Goal: Communication & Community: Answer question/provide support

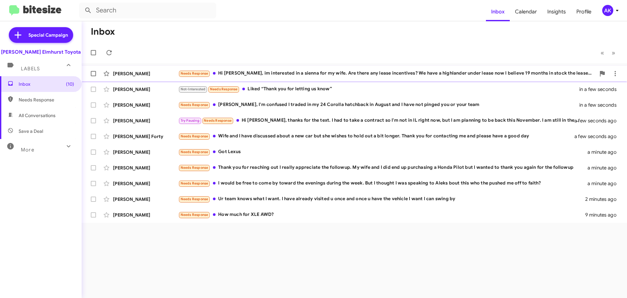
click at [240, 73] on div "Needs Response Hi [PERSON_NAME], im interested in a sienna for my wife. Are the…" at bounding box center [386, 74] width 417 height 8
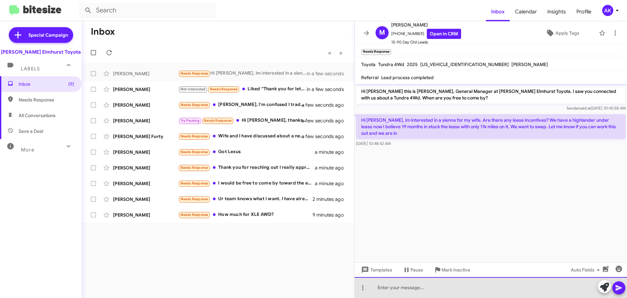
click at [409, 285] on div at bounding box center [491, 287] width 272 height 21
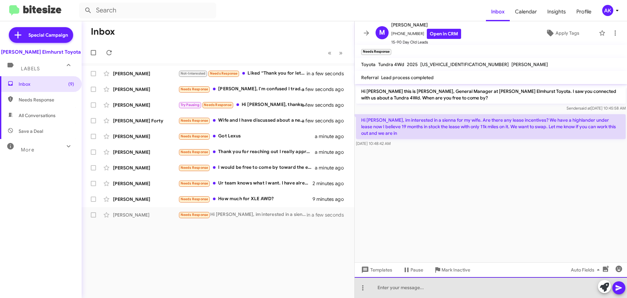
click at [407, 277] on div at bounding box center [491, 287] width 272 height 21
click at [383, 284] on div at bounding box center [491, 287] width 272 height 21
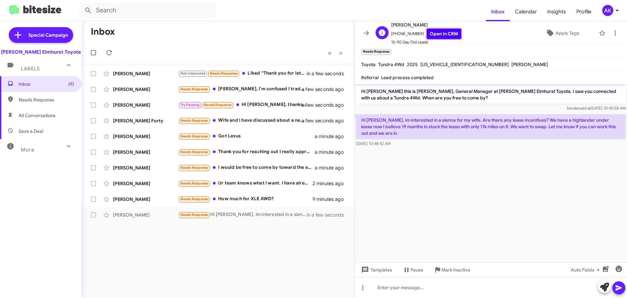
click at [434, 33] on link "Open in CRM" at bounding box center [444, 34] width 34 height 10
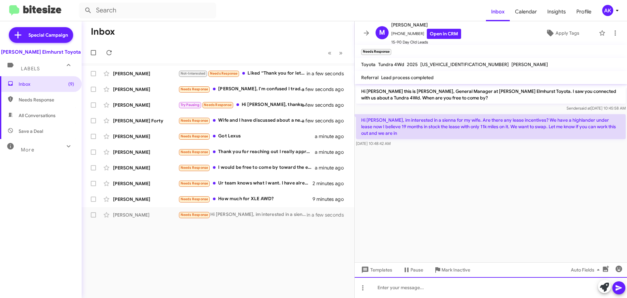
drag, startPoint x: 416, startPoint y: 277, endPoint x: 413, endPoint y: 287, distance: 11.3
click at [415, 277] on div at bounding box center [491, 287] width 272 height 21
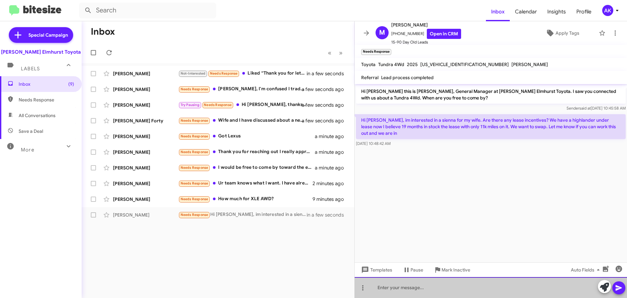
click at [413, 285] on div at bounding box center [491, 287] width 272 height 21
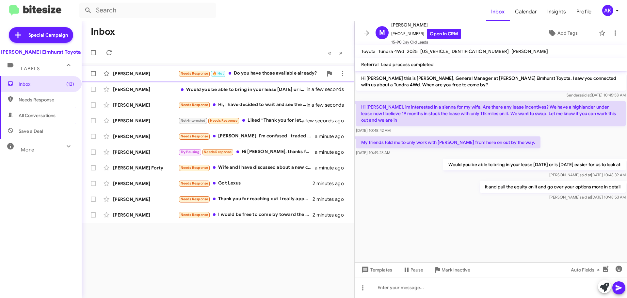
click at [258, 70] on div "Needs Response 🔥 Hot Do you have those available already?" at bounding box center [250, 74] width 145 height 8
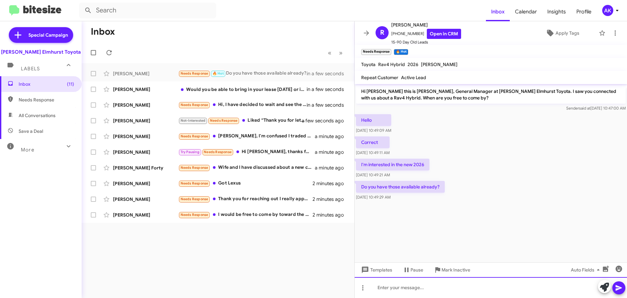
click at [429, 291] on div at bounding box center [491, 287] width 272 height 21
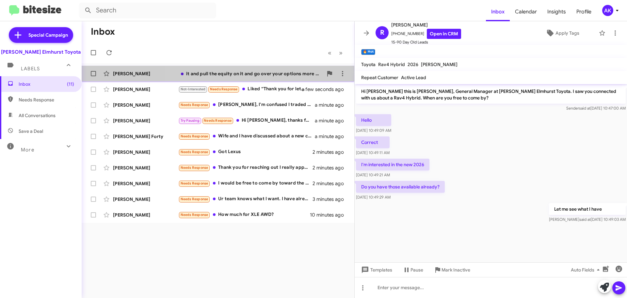
click at [247, 75] on div "it and pull the equity on it and go over your options more in detail" at bounding box center [250, 73] width 145 height 7
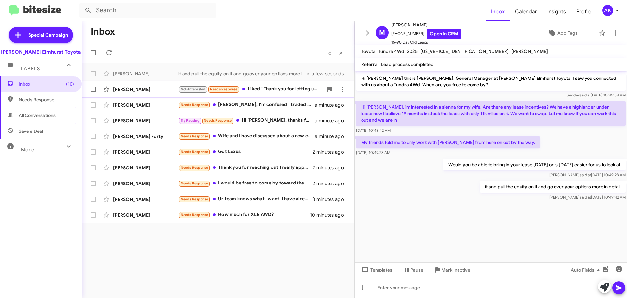
click at [263, 87] on div "Not-Interested Needs Response Liked “Thank you for letting us know”" at bounding box center [250, 89] width 145 height 8
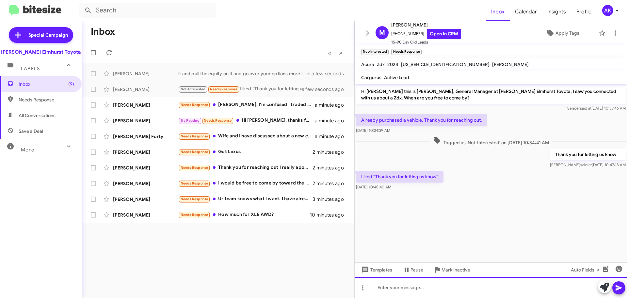
click at [412, 289] on div at bounding box center [491, 287] width 272 height 21
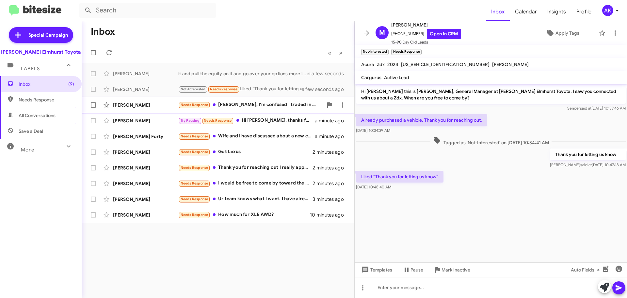
click at [247, 105] on div "Needs Response [PERSON_NAME], I'm confused I traded in my 24 Corolla hatchback …" at bounding box center [250, 105] width 145 height 8
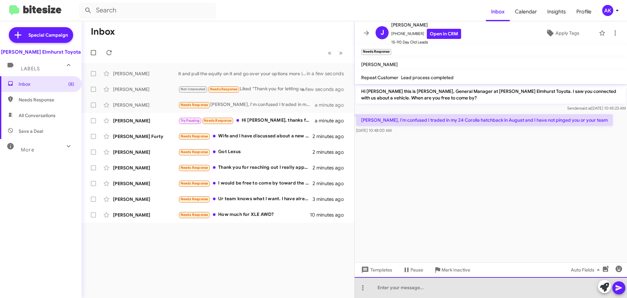
click at [434, 297] on div at bounding box center [491, 287] width 272 height 21
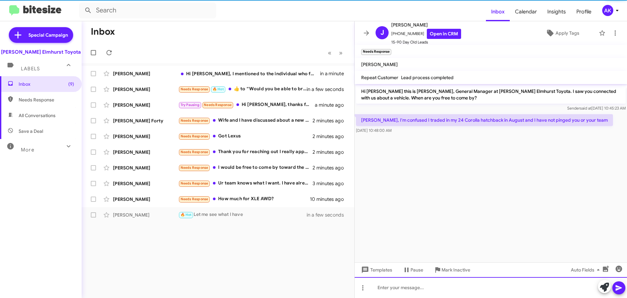
click at [431, 289] on div at bounding box center [491, 287] width 272 height 21
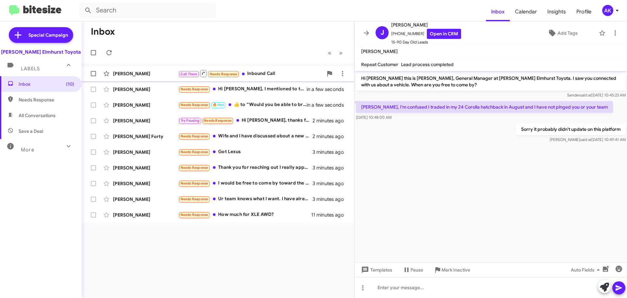
click at [260, 74] on div "Call Them Needs Response Inbound Call" at bounding box center [250, 73] width 145 height 8
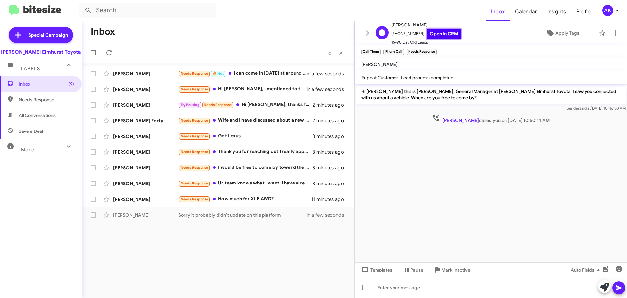
click at [427, 33] on link "Open in CRM" at bounding box center [444, 34] width 34 height 10
click at [611, 32] on icon at bounding box center [615, 33] width 8 height 8
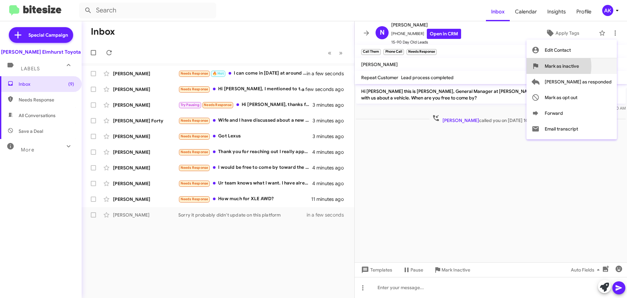
click at [579, 66] on span "Mark as inactive" at bounding box center [562, 66] width 34 height 16
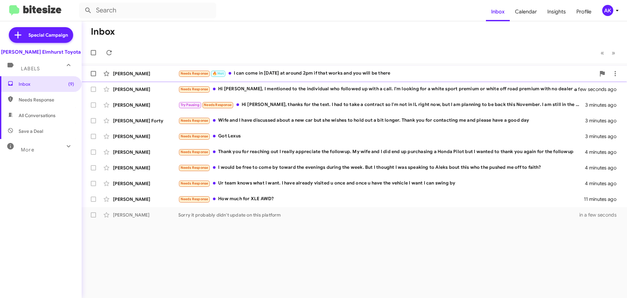
click at [315, 70] on div "Needs Response 🔥 Hot I can come in [DATE] at around 2pm if that works and you w…" at bounding box center [386, 74] width 417 height 8
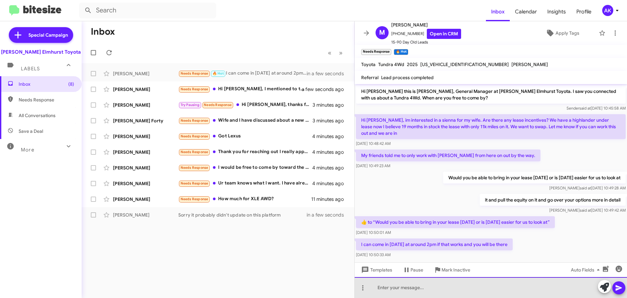
click at [419, 279] on div at bounding box center [491, 287] width 272 height 21
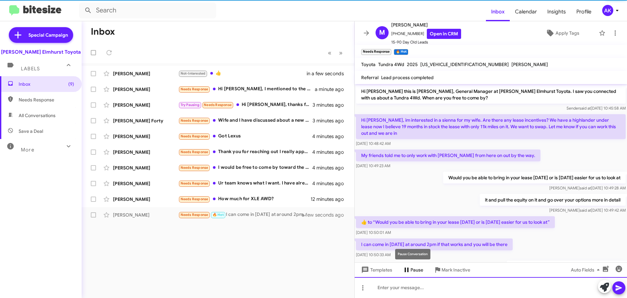
scroll to position [32, 0]
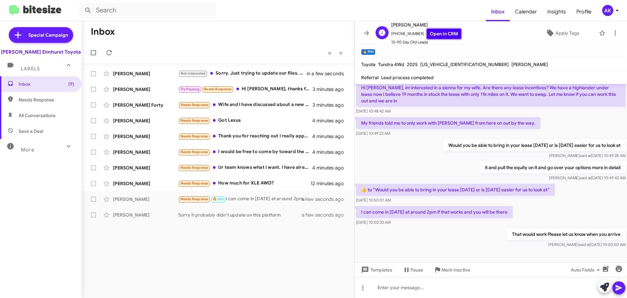
click at [429, 34] on link "Open in CRM" at bounding box center [444, 34] width 34 height 10
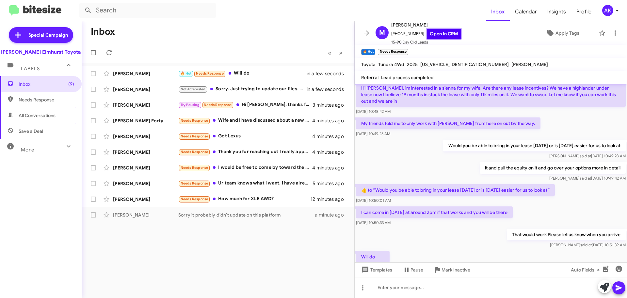
scroll to position [0, 0]
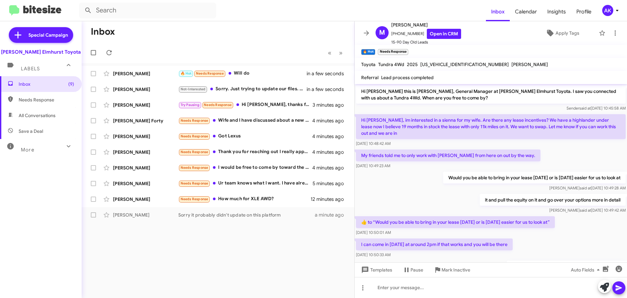
click at [410, 125] on p "Hi [PERSON_NAME], im interested in a sienna for my wife. Are there any lease in…" at bounding box center [491, 126] width 270 height 25
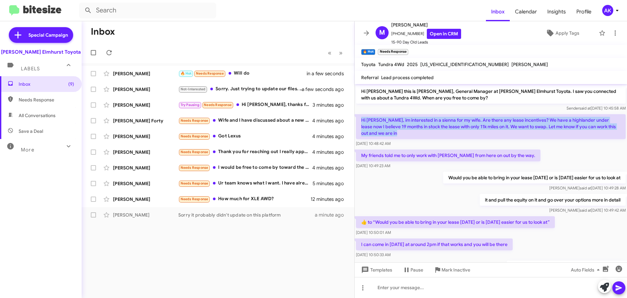
click at [410, 125] on p "Hi [PERSON_NAME], im interested in a sienna for my wife. Are there any lease in…" at bounding box center [491, 126] width 270 height 25
copy p "Hi [PERSON_NAME], im interested in a sienna for my wife. Are there any lease in…"
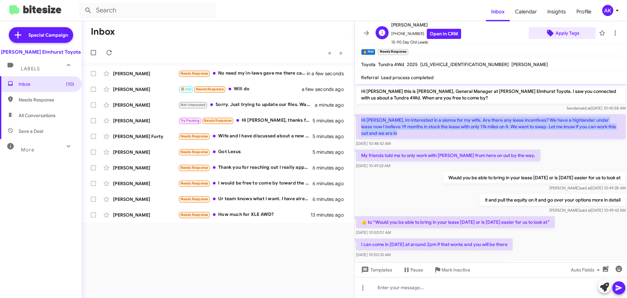
click at [575, 34] on span "Apply Tags" at bounding box center [568, 33] width 24 height 12
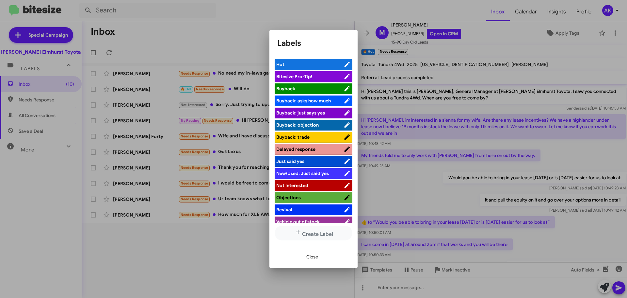
click at [297, 63] on span "Hot" at bounding box center [309, 64] width 67 height 7
click at [319, 64] on span "Hot" at bounding box center [305, 64] width 59 height 7
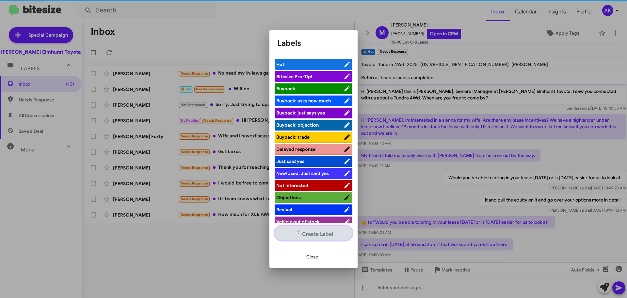
click at [307, 233] on button "Create Label" at bounding box center [314, 232] width 78 height 15
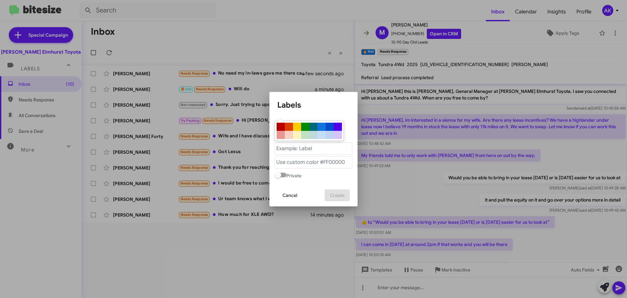
click at [306, 126] on div at bounding box center [305, 126] width 8 height 8
type "#008b02"
click at [300, 150] on "text" at bounding box center [314, 148] width 78 height 12
type "a"
type "\"
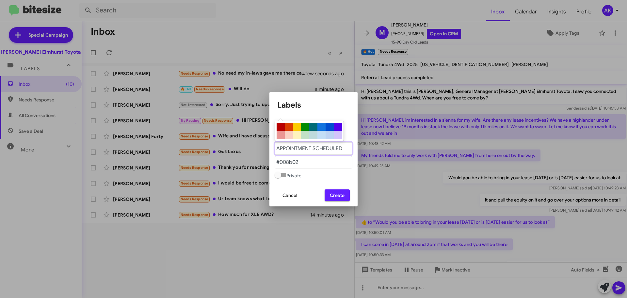
type "APPOINTMENT SCHEDULED"
click at [333, 193] on span "Create" at bounding box center [337, 195] width 15 height 12
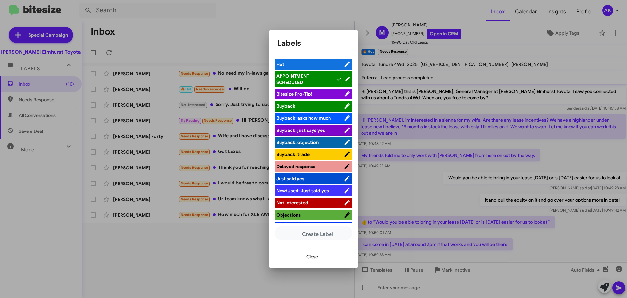
click at [295, 77] on span "APPOINTMENT SCHEDULED" at bounding box center [292, 79] width 33 height 12
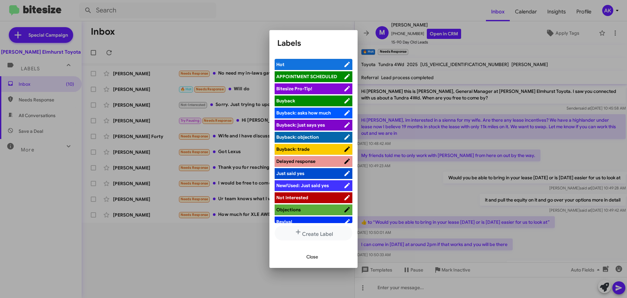
click at [323, 75] on span "APPOINTMENT SCHEDULED" at bounding box center [306, 76] width 61 height 6
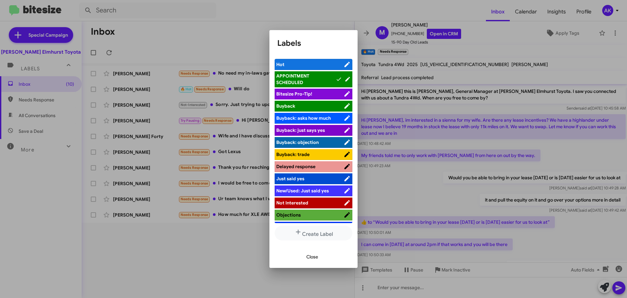
click at [502, 33] on div at bounding box center [313, 149] width 627 height 298
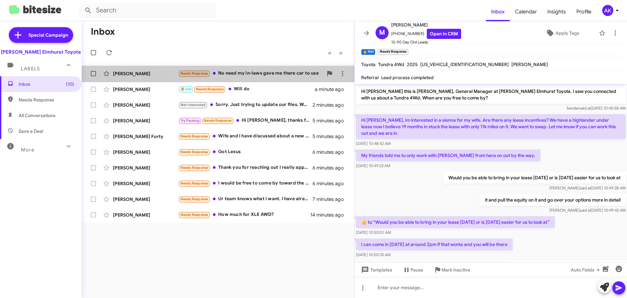
click at [261, 72] on div "Needs Response No need my in-laws gave me there car to use" at bounding box center [250, 74] width 145 height 8
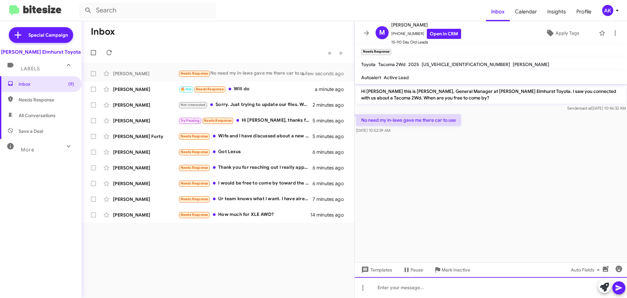
drag, startPoint x: 413, startPoint y: 286, endPoint x: 409, endPoint y: 283, distance: 5.1
click at [411, 286] on div at bounding box center [491, 287] width 272 height 21
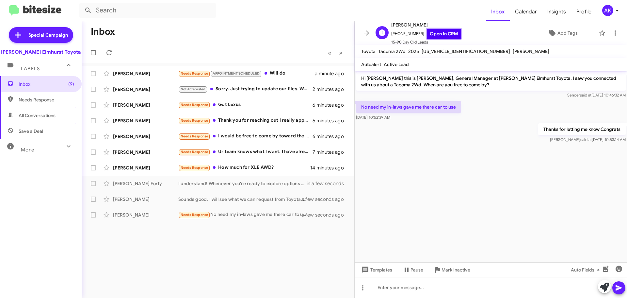
click at [438, 35] on link "Open in CRM" at bounding box center [444, 34] width 34 height 10
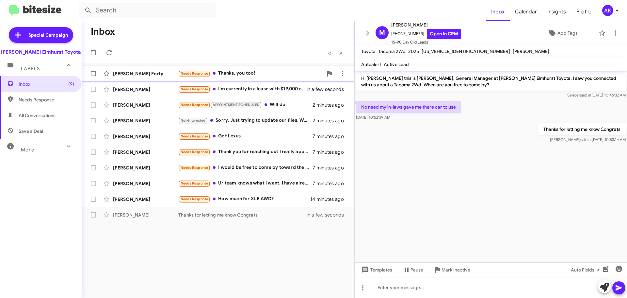
click at [242, 71] on div "Needs Response Thanks, you too!" at bounding box center [250, 74] width 145 height 8
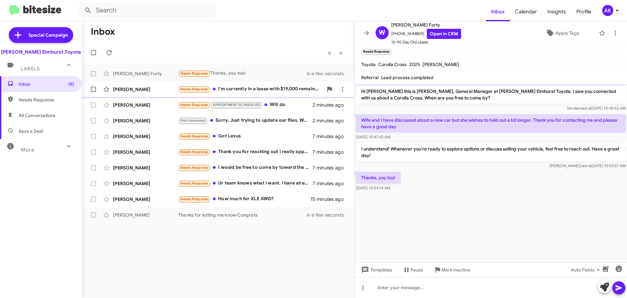
click at [236, 89] on div "Needs Response I'm currently in a lease with $19,000 remaining. I work with [PE…" at bounding box center [250, 89] width 145 height 8
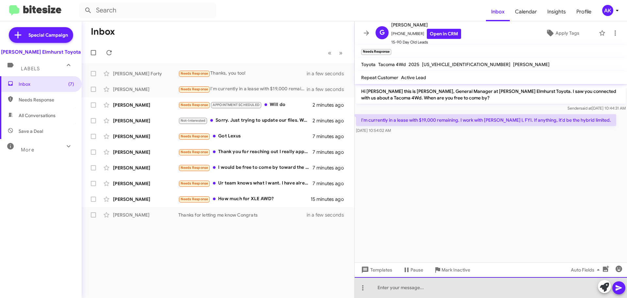
click at [416, 286] on div at bounding box center [491, 287] width 272 height 21
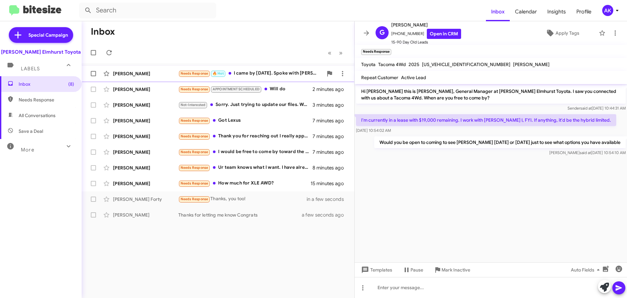
click at [268, 74] on div "Needs Response 🔥 Hot I came by [DATE]. Spoke with [PERSON_NAME] about an upcomi…" at bounding box center [250, 74] width 145 height 8
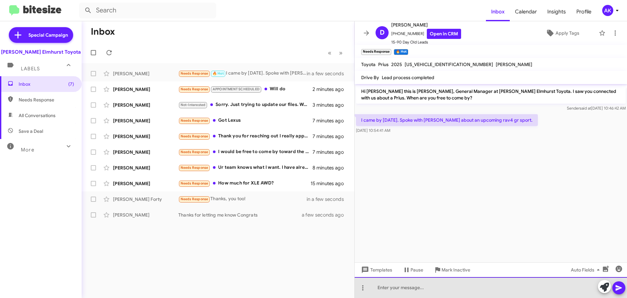
click at [407, 285] on div at bounding box center [491, 287] width 272 height 21
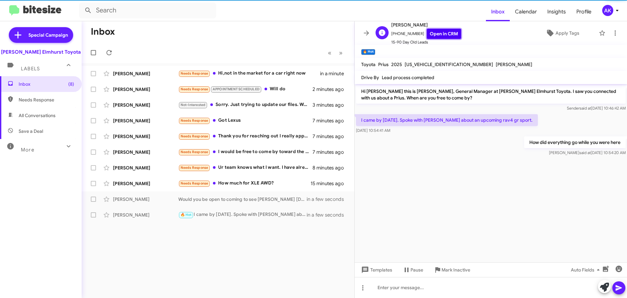
click at [431, 34] on link "Open in CRM" at bounding box center [444, 34] width 34 height 10
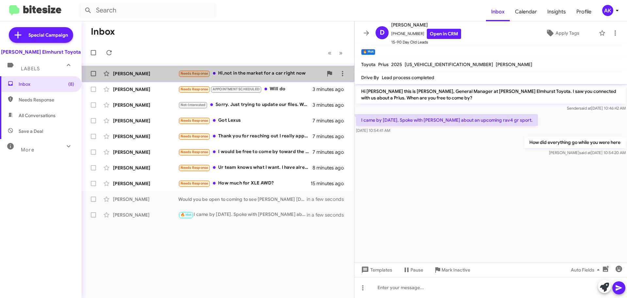
click at [261, 74] on div "Needs Response Hi,not in the market for a car right now" at bounding box center [250, 74] width 145 height 8
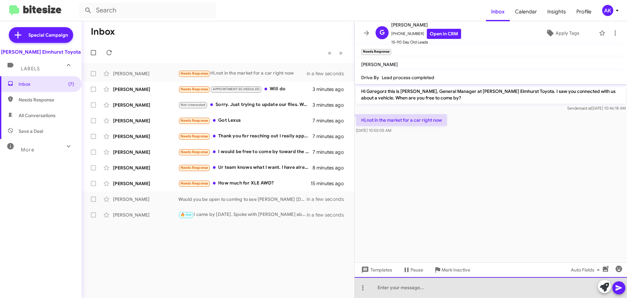
drag, startPoint x: 393, startPoint y: 280, endPoint x: 394, endPoint y: 289, distance: 9.5
click at [393, 285] on div at bounding box center [491, 287] width 272 height 21
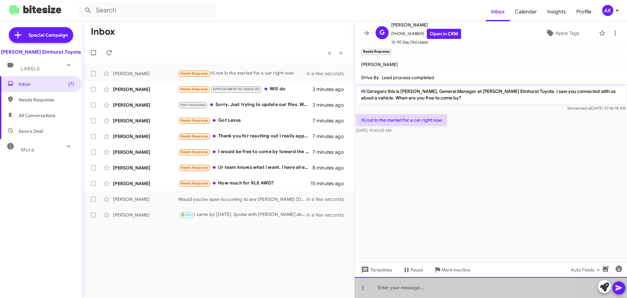
click at [394, 289] on div at bounding box center [491, 287] width 272 height 21
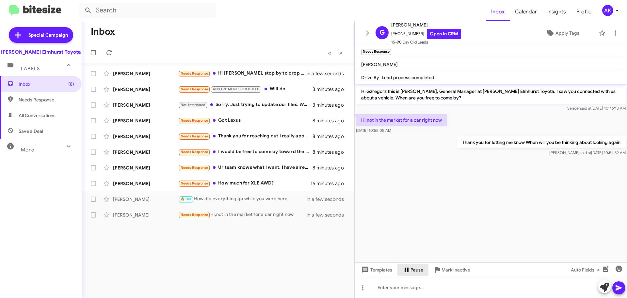
click at [414, 268] on span "Pause" at bounding box center [417, 270] width 13 height 12
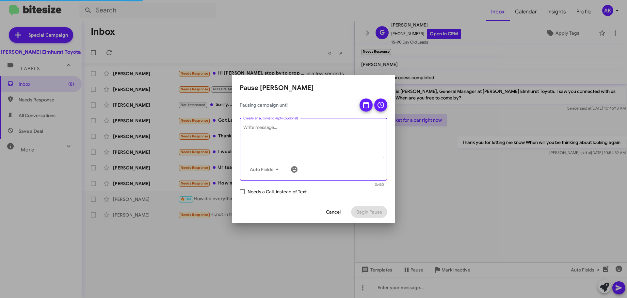
click at [257, 130] on textarea "Create an automatic reply (optional)" at bounding box center [313, 141] width 141 height 34
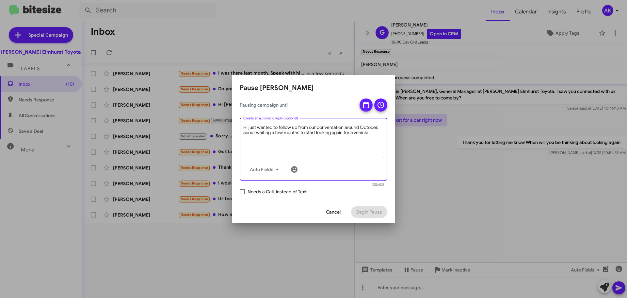
type textarea "Hi just wanted to follow up from our conversation around October, about waiting…"
click at [245, 194] on label "Needs a Call, instead of Text" at bounding box center [273, 191] width 67 height 8
click at [242, 194] on input "Needs a Call, instead of Text" at bounding box center [242, 194] width 0 height 0
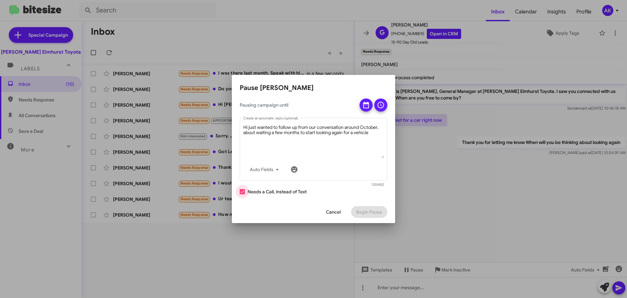
click at [245, 194] on label "Needs a Call, instead of Text" at bounding box center [273, 191] width 67 height 8
click at [242, 194] on input "Needs a Call, instead of Text" at bounding box center [242, 194] width 0 height 0
click at [245, 193] on label "Needs a Call, instead of Text" at bounding box center [273, 191] width 67 height 8
click at [242, 194] on input "Needs a Call, instead of Text" at bounding box center [242, 194] width 0 height 0
click at [366, 109] on span at bounding box center [366, 106] width 8 height 17
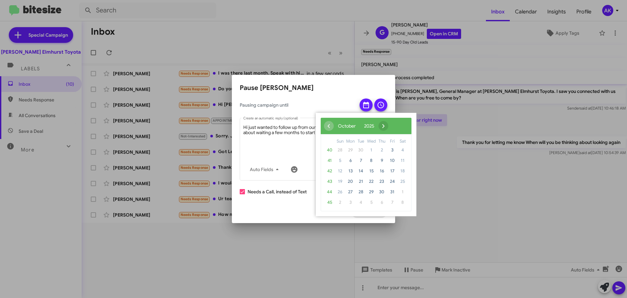
click at [388, 125] on span "›" at bounding box center [384, 126] width 10 height 10
click at [390, 182] on span "21" at bounding box center [392, 181] width 10 height 10
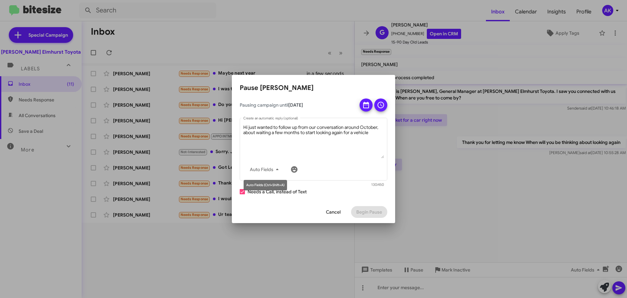
click at [276, 193] on mat-tooltip-component "Auto Fields (Ctrl+Shift+A)" at bounding box center [265, 185] width 53 height 20
click at [239, 191] on div "Pausing campaign until [DATE] Hi just wanted to follow up from our conversation…" at bounding box center [313, 149] width 163 height 102
click at [240, 191] on span at bounding box center [242, 191] width 5 height 5
click at [242, 194] on input "Needs a Call, instead of Text" at bounding box center [242, 194] width 0 height 0
click at [252, 189] on span "Needs a Call, instead of Text" at bounding box center [277, 191] width 59 height 8
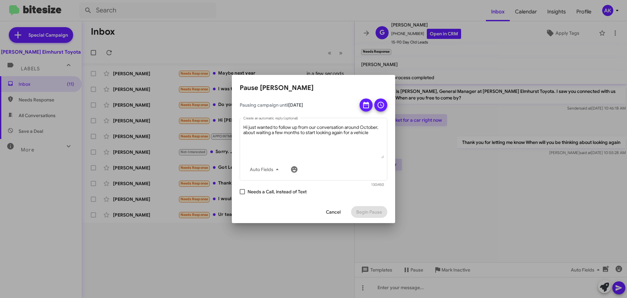
click at [242, 194] on input "Needs a Call, instead of Text" at bounding box center [242, 194] width 0 height 0
checkbox input "true"
click at [363, 203] on div "Cancel Begin Pause" at bounding box center [314, 212] width 148 height 22
click at [385, 105] on button at bounding box center [380, 104] width 13 height 13
click at [365, 214] on span "Begin Pause" at bounding box center [369, 212] width 26 height 12
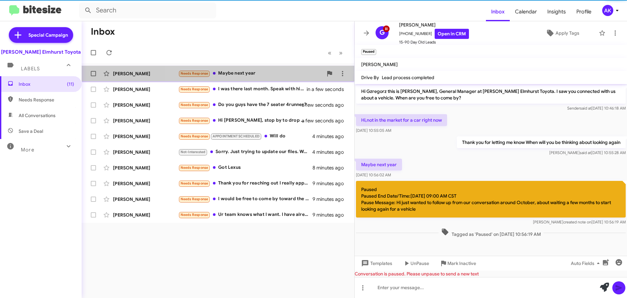
click at [230, 73] on div "Needs Response Maybe next year" at bounding box center [250, 74] width 145 height 8
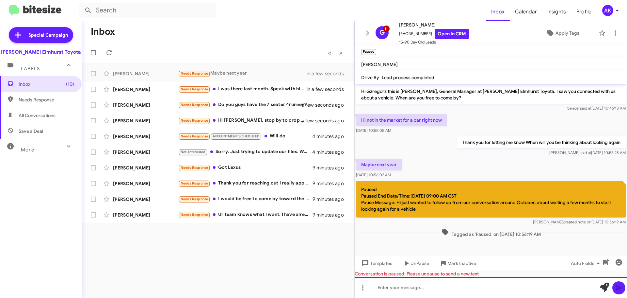
click at [395, 288] on div at bounding box center [491, 287] width 272 height 21
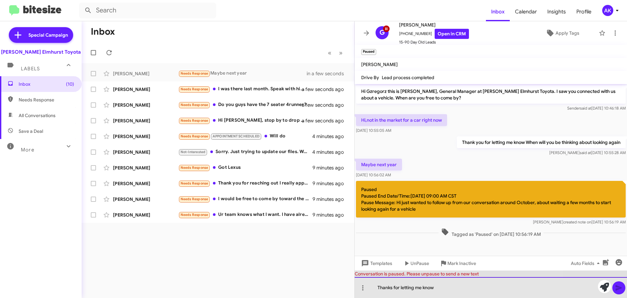
drag, startPoint x: 471, startPoint y: 284, endPoint x: 7, endPoint y: 245, distance: 465.8
click at [77, 253] on mat-sidenav-container "Special Campaign [PERSON_NAME] Elmhurst Toyota Labels Inbox (10) Needs Response…" at bounding box center [313, 159] width 627 height 276
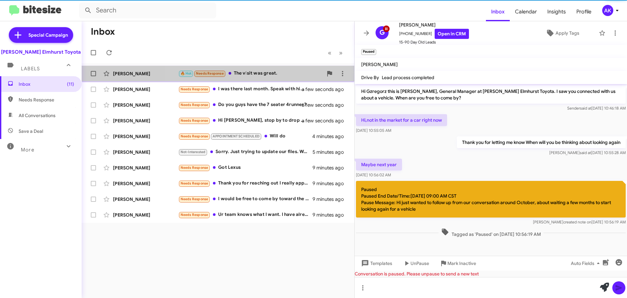
click at [259, 72] on div "🔥 Hot Needs Response The visit was great." at bounding box center [250, 74] width 145 height 8
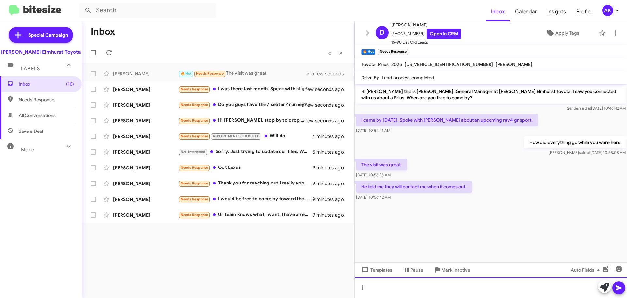
click at [430, 282] on div at bounding box center [491, 287] width 272 height 21
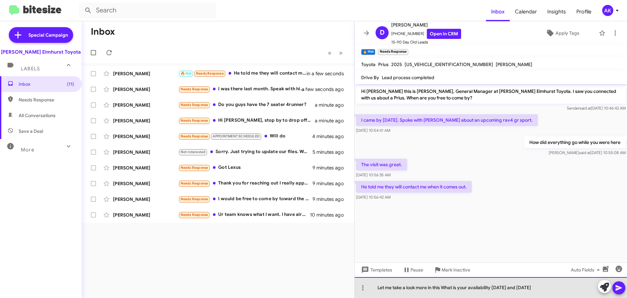
click at [545, 283] on div "Let me take a look more in this What is your availability [DATE] and [DATE]" at bounding box center [491, 287] width 272 height 21
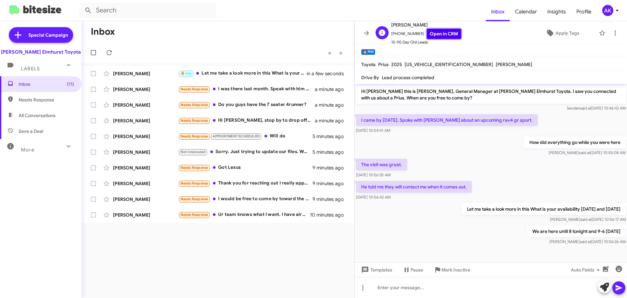
click at [434, 37] on link "Open in CRM" at bounding box center [444, 34] width 34 height 10
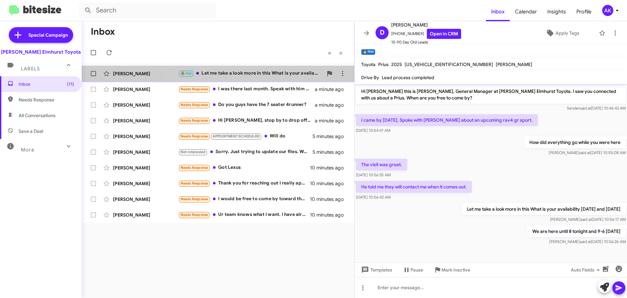
click at [255, 73] on div "🔥 Hot Let me take a look more in this What is your availability [DATE] and [DAT…" at bounding box center [250, 74] width 145 height 8
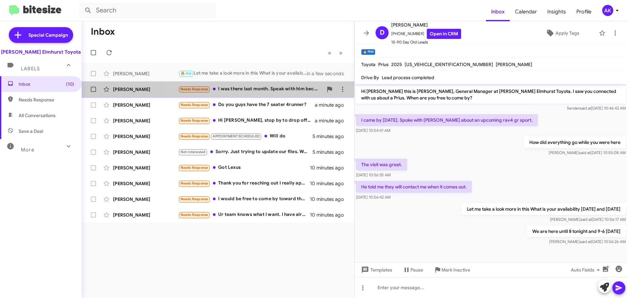
click at [265, 87] on div "Needs Response I was there last month. Speak with him because there isn't much …" at bounding box center [250, 89] width 145 height 8
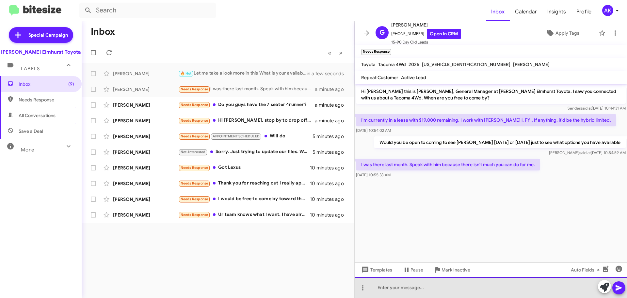
click at [417, 296] on div at bounding box center [491, 287] width 272 height 21
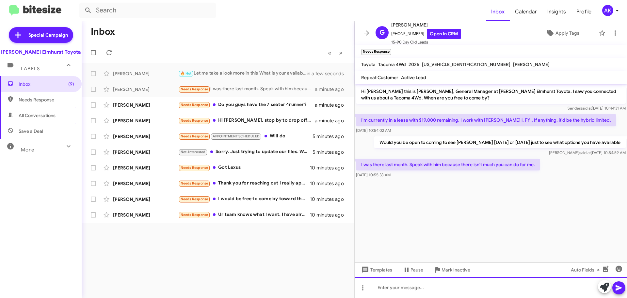
click at [417, 296] on div at bounding box center [491, 287] width 272 height 21
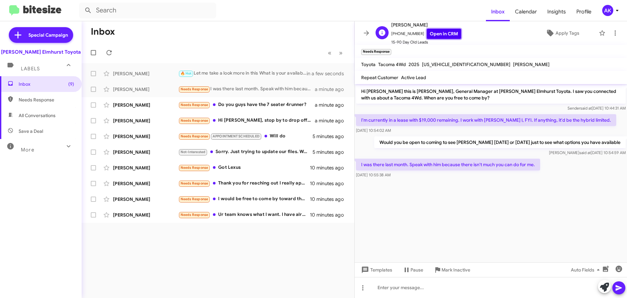
click at [428, 35] on link "Open in CRM" at bounding box center [444, 34] width 34 height 10
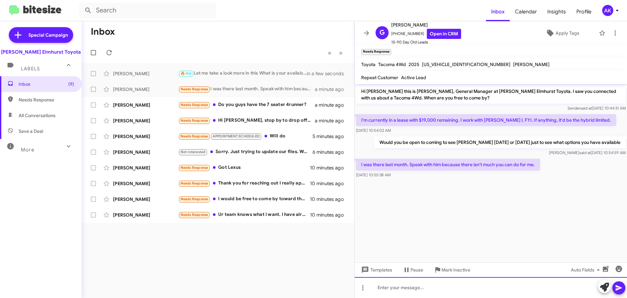
click at [399, 288] on div at bounding box center [491, 287] width 272 height 21
click at [418, 289] on div at bounding box center [491, 287] width 272 height 21
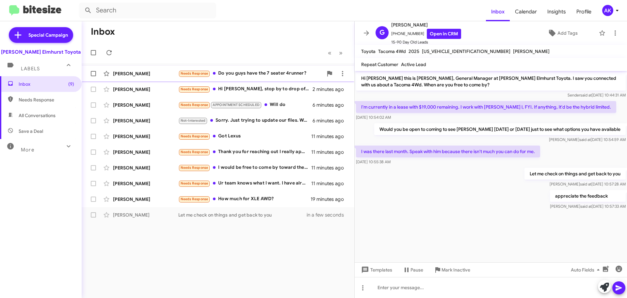
click at [266, 76] on div "Needs Response Do you guys have the 7 seater 4runner?" at bounding box center [250, 74] width 145 height 8
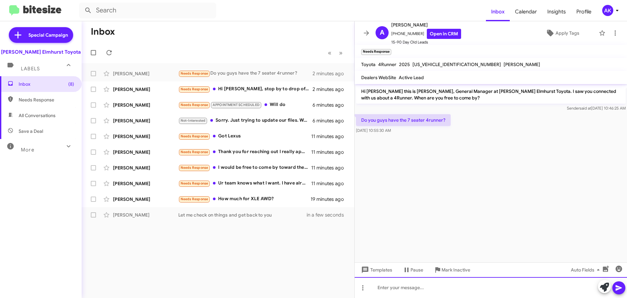
click at [399, 293] on div at bounding box center [491, 287] width 272 height 21
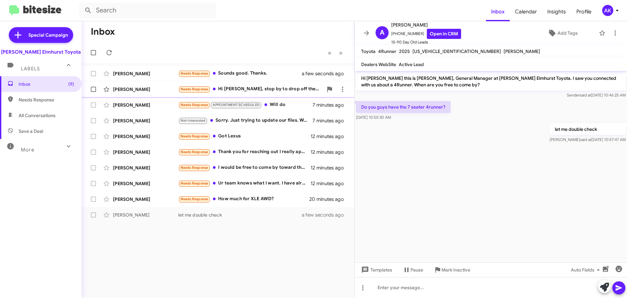
click at [243, 89] on div "Needs Response Hi [PERSON_NAME], stop by to drop off the car or for what purpos…" at bounding box center [250, 89] width 145 height 8
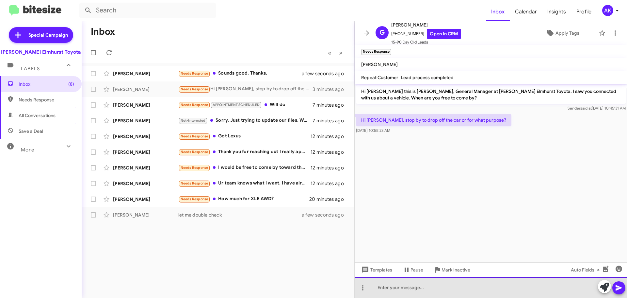
click at [409, 289] on div at bounding box center [491, 287] width 272 height 21
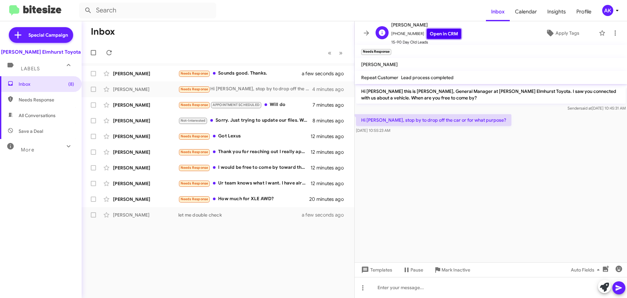
click at [440, 33] on link "Open in CRM" at bounding box center [444, 34] width 34 height 10
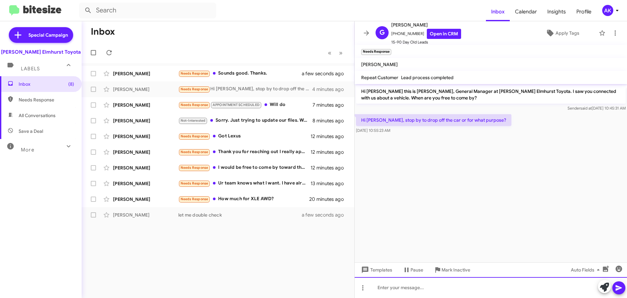
click at [417, 290] on div at bounding box center [491, 287] width 272 height 21
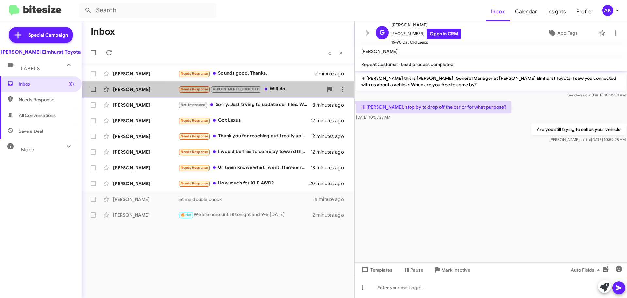
click at [281, 87] on div "Needs Response APPOINTMENT SCHEDULED Will do" at bounding box center [250, 89] width 145 height 8
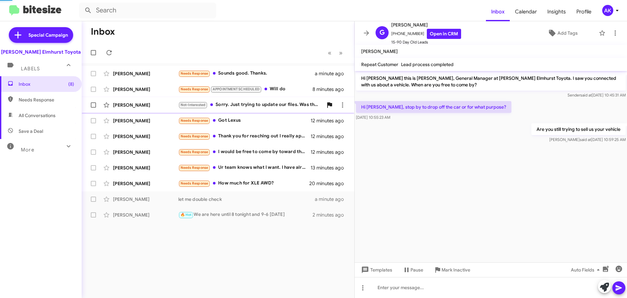
scroll to position [98, 0]
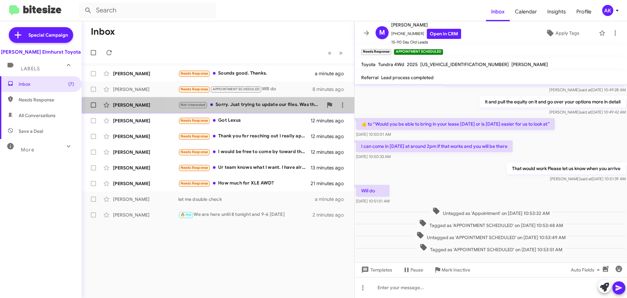
click at [246, 109] on div "[PERSON_NAME] Not-Interested Sorry. Just trying to update our files. Was the ve…" at bounding box center [218, 104] width 262 height 13
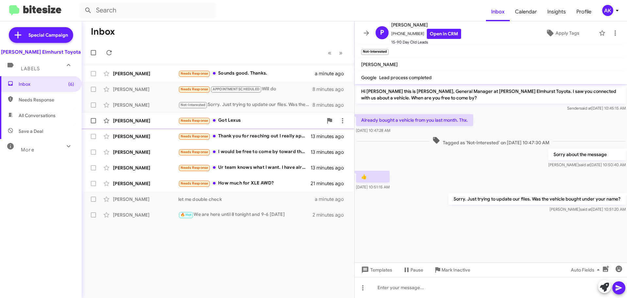
click at [256, 119] on div "Needs Response Got Lexus" at bounding box center [250, 121] width 145 height 8
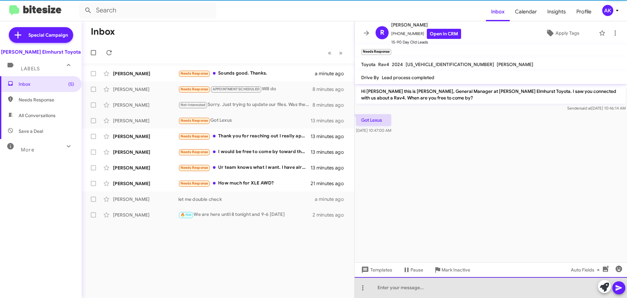
click at [417, 291] on div at bounding box center [491, 287] width 272 height 21
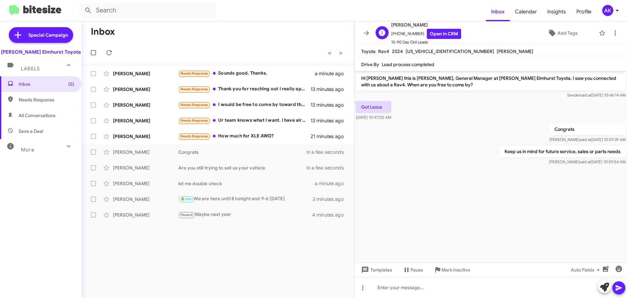
click at [420, 36] on span "[PHONE_NUMBER] Open in CRM" at bounding box center [426, 34] width 70 height 10
click at [430, 30] on link "Open in CRM" at bounding box center [444, 34] width 34 height 10
click at [252, 139] on div "Needs Response How much for XLE AWD?" at bounding box center [250, 136] width 145 height 8
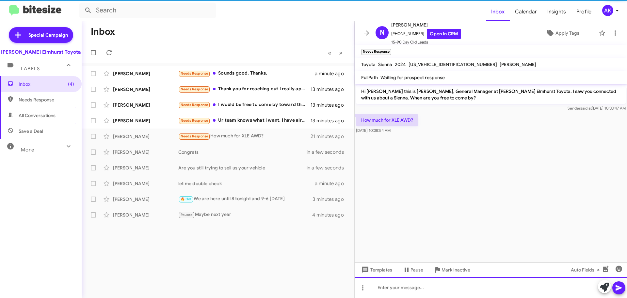
click at [414, 292] on div at bounding box center [491, 287] width 272 height 21
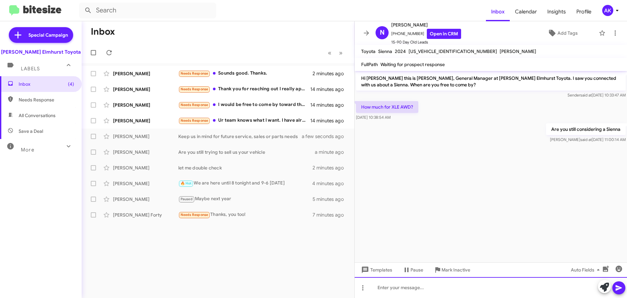
click at [428, 283] on div at bounding box center [491, 287] width 272 height 21
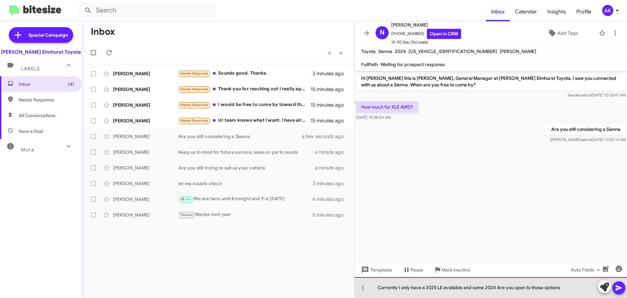
drag, startPoint x: 566, startPoint y: 291, endPoint x: 569, endPoint y: 289, distance: 3.7
click at [567, 291] on div "Currently I only have a 2025 LE available and some 2024 Are you open to those o…" at bounding box center [491, 287] width 272 height 21
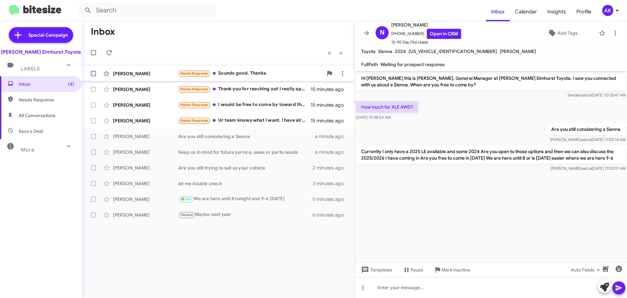
click at [238, 73] on div "Needs Response Sounds good. Thanks." at bounding box center [250, 74] width 145 height 8
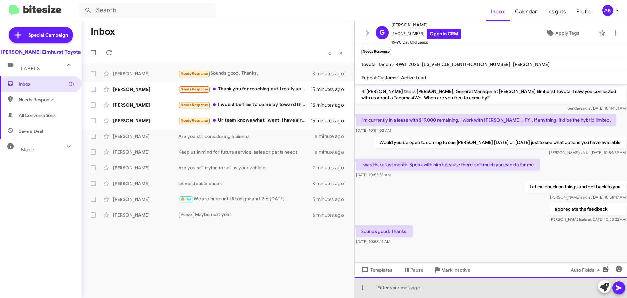
click at [418, 288] on div at bounding box center [491, 287] width 272 height 21
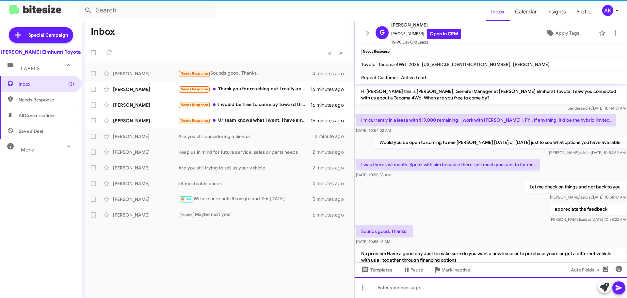
scroll to position [26, 0]
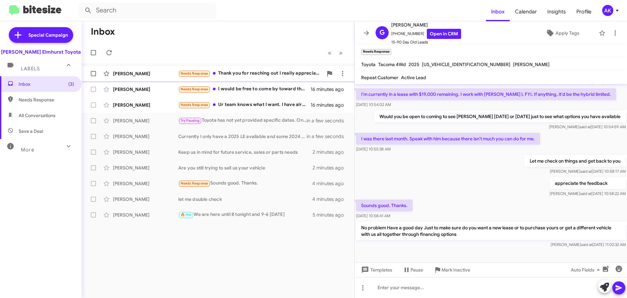
click at [256, 75] on div "Needs Response Thank you for reaching out I really appreciate the followup. My …" at bounding box center [250, 74] width 145 height 8
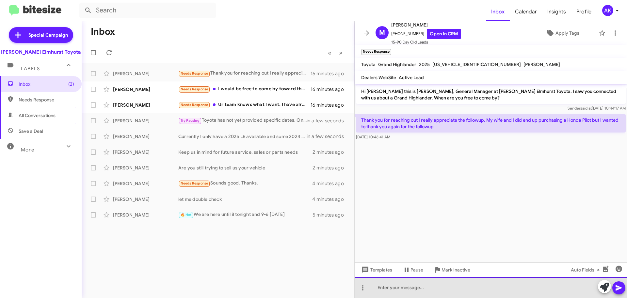
click at [418, 291] on div at bounding box center [491, 287] width 272 height 21
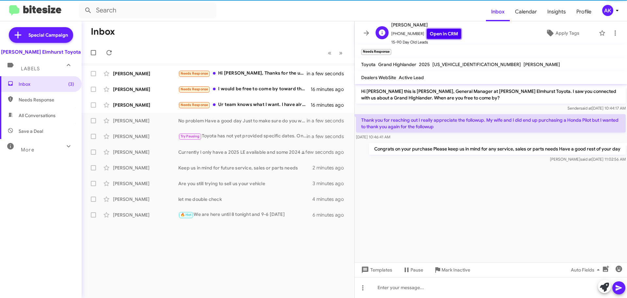
click at [442, 34] on link "Open in CRM" at bounding box center [444, 34] width 34 height 10
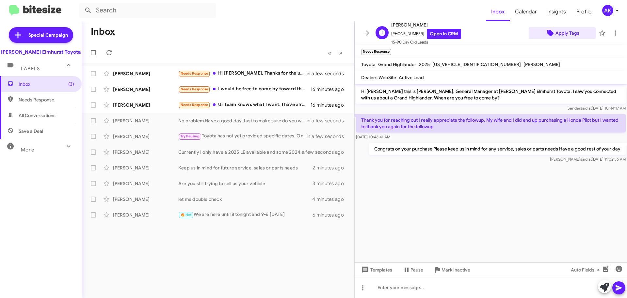
click at [580, 35] on span "Apply Tags" at bounding box center [562, 33] width 57 height 12
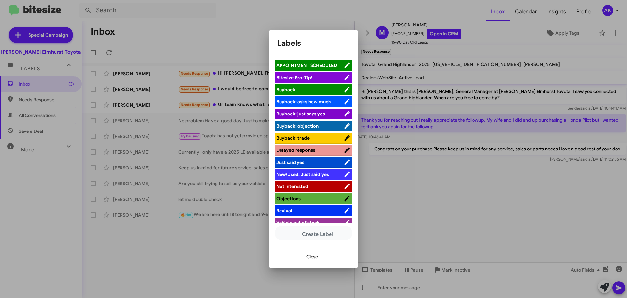
scroll to position [18, 0]
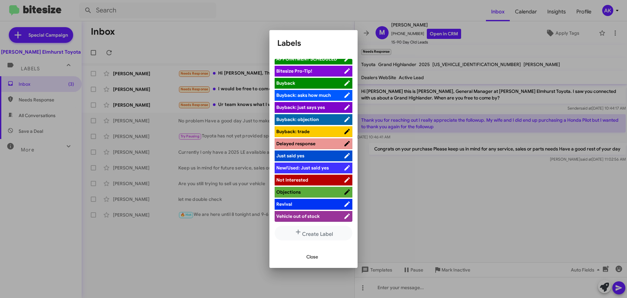
click at [291, 184] on li "Not Interested" at bounding box center [314, 179] width 78 height 11
click at [324, 178] on span "Not Interested" at bounding box center [309, 179] width 67 height 7
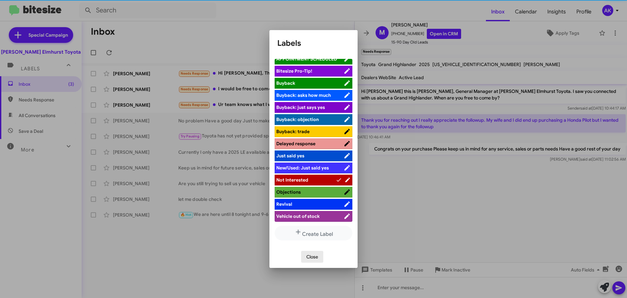
click at [312, 257] on span "Close" at bounding box center [312, 257] width 12 height 12
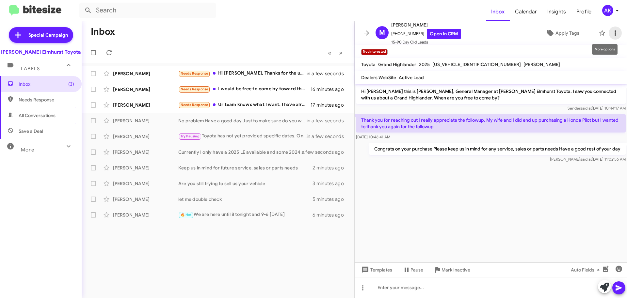
click at [611, 31] on icon at bounding box center [615, 33] width 8 height 8
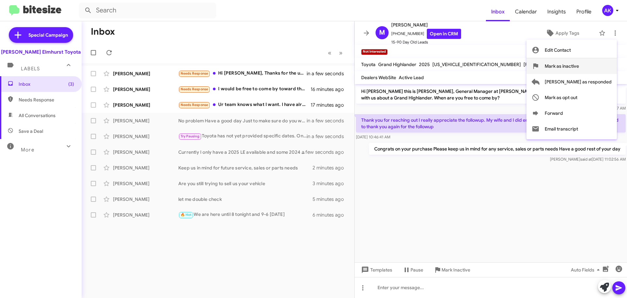
click at [579, 71] on span "Mark as inactive" at bounding box center [562, 66] width 34 height 16
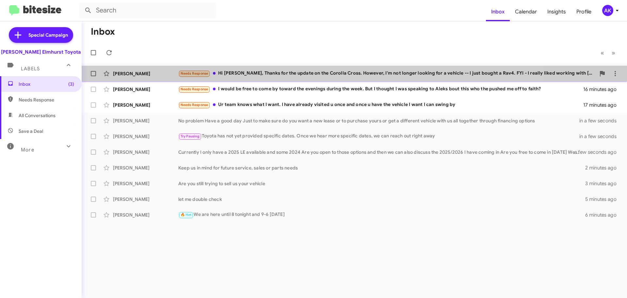
click at [295, 76] on div "Needs Response Hi [PERSON_NAME], Thanks for the update on the Corolla Cross. Ho…" at bounding box center [386, 74] width 417 height 8
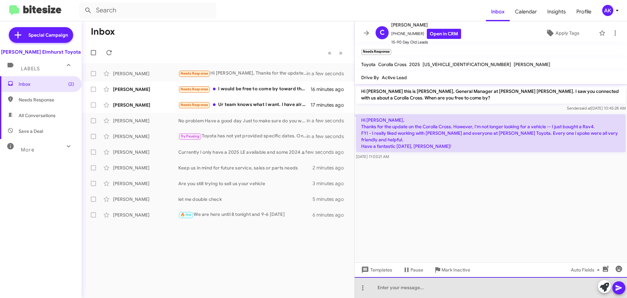
click at [422, 296] on div at bounding box center [491, 287] width 272 height 21
click at [423, 295] on div at bounding box center [491, 287] width 272 height 21
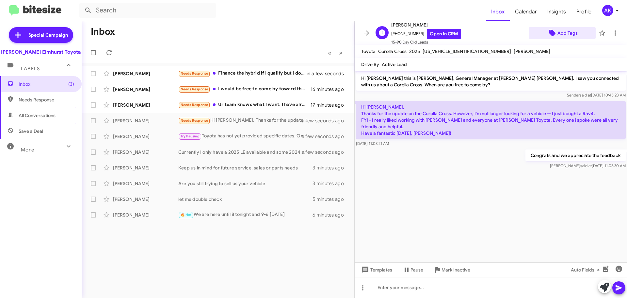
click at [567, 37] on span "Add Tags" at bounding box center [568, 33] width 20 height 12
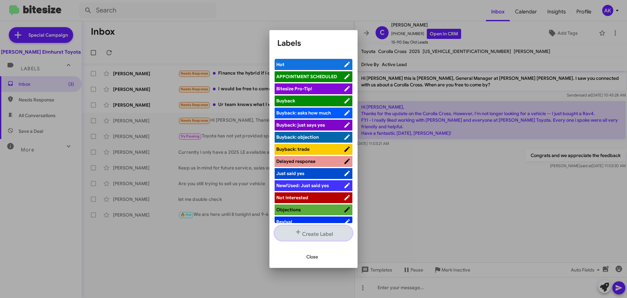
click at [299, 233] on icon "button" at bounding box center [298, 232] width 8 height 8
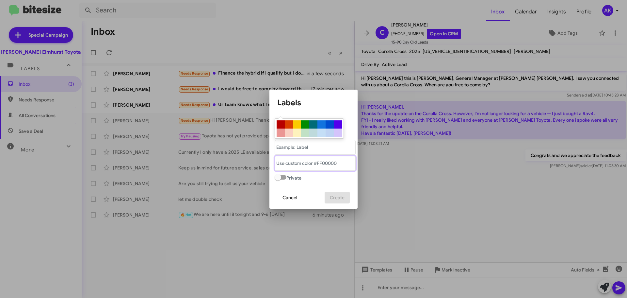
drag, startPoint x: 295, startPoint y: 167, endPoint x: 295, endPoint y: 147, distance: 19.9
click at [295, 167] on "text" at bounding box center [315, 163] width 81 height 15
click at [286, 125] on div at bounding box center [289, 124] width 8 height 8
type "#db3e00"
click at [295, 165] on "text" at bounding box center [315, 163] width 81 height 15
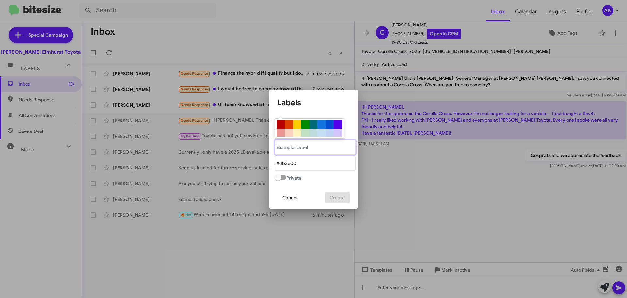
click at [296, 150] on "text" at bounding box center [315, 147] width 81 height 15
type "BOUGHT FROM [GEOGRAPHIC_DATA]"
click at [338, 198] on span "Create" at bounding box center [337, 197] width 15 height 12
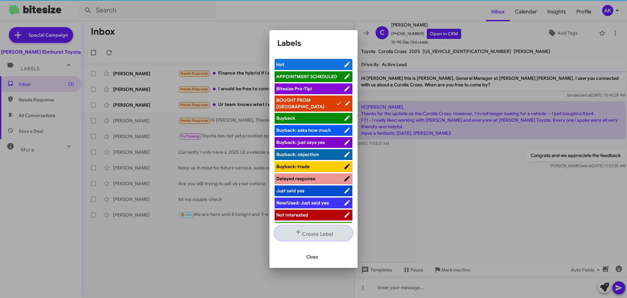
click at [318, 234] on button "Create Label" at bounding box center [314, 232] width 78 height 15
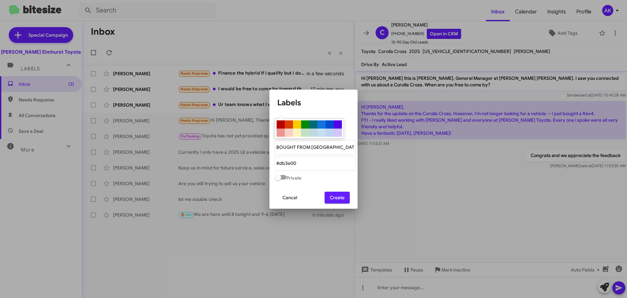
click at [293, 124] on div at bounding box center [297, 124] width 8 height 8
type "#fccb00"
drag, startPoint x: 288, startPoint y: 166, endPoint x: 289, endPoint y: 161, distance: 5.1
click at [288, 166] on "text" at bounding box center [315, 163] width 81 height 15
click at [289, 149] on "text" at bounding box center [315, 147] width 81 height 15
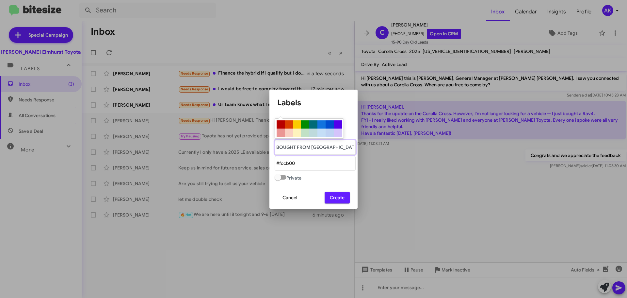
click at [326, 145] on "text" at bounding box center [315, 147] width 81 height 15
type "BOUGHT FROM ELSEWHERE"
click at [343, 198] on span "Create" at bounding box center [337, 197] width 15 height 12
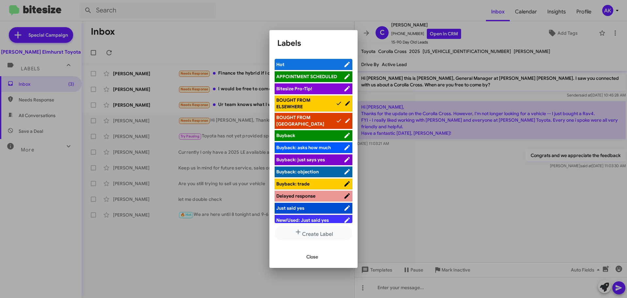
click at [307, 116] on span "BOUGHT FROM [GEOGRAPHIC_DATA]" at bounding box center [300, 120] width 48 height 12
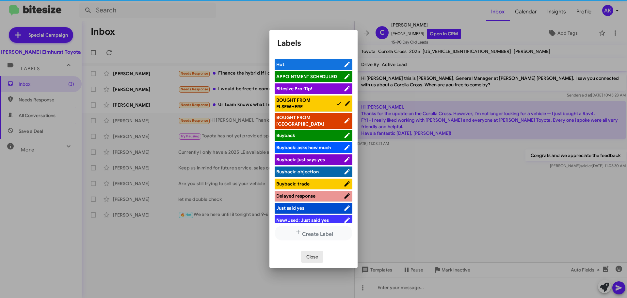
click at [315, 255] on span "Close" at bounding box center [312, 257] width 12 height 12
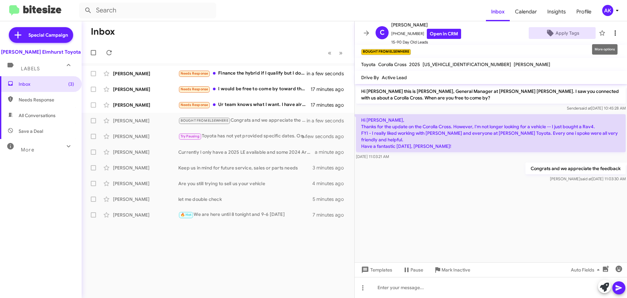
click at [612, 32] on icon at bounding box center [615, 33] width 8 height 8
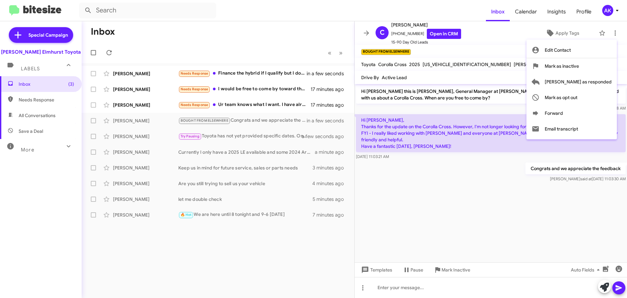
drag, startPoint x: 591, startPoint y: 64, endPoint x: 586, endPoint y: 62, distance: 5.2
click at [579, 64] on span "Mark as inactive" at bounding box center [562, 66] width 34 height 16
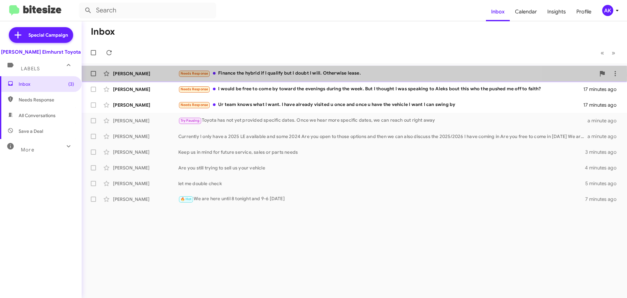
click at [252, 74] on div "Needs Response Finance the hybrid if I qualify but I doubt I will. Otherwise le…" at bounding box center [386, 74] width 417 height 8
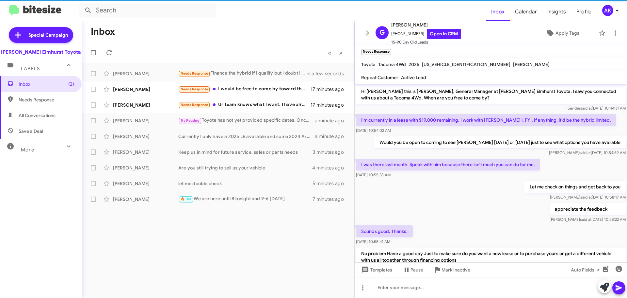
scroll to position [37, 0]
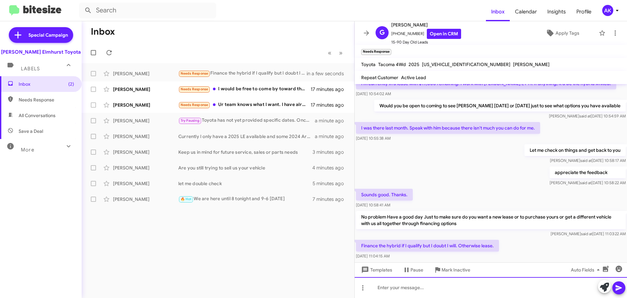
click at [451, 291] on div at bounding box center [491, 287] width 272 height 21
click at [416, 290] on div at bounding box center [491, 287] width 272 height 21
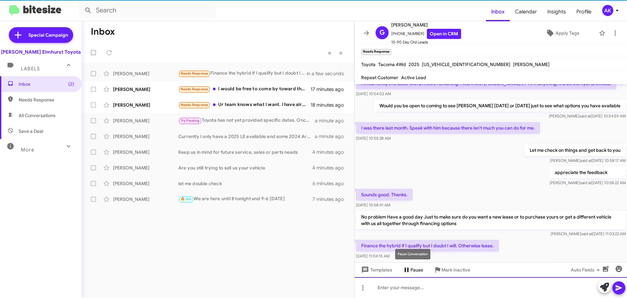
scroll to position [23, 0]
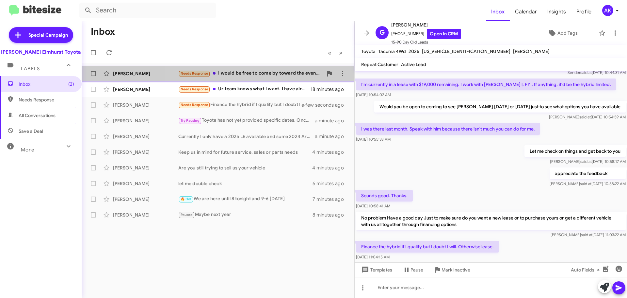
click at [260, 76] on div "Needs Response I would be free to come by toward the evenings during the week. …" at bounding box center [250, 74] width 145 height 8
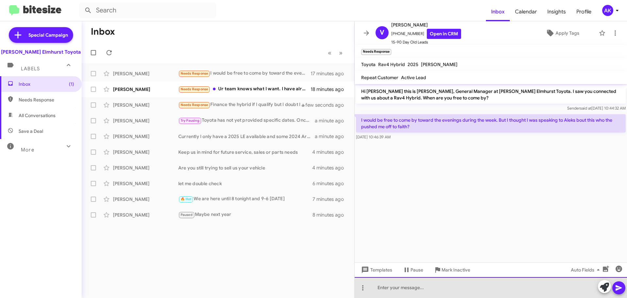
click at [405, 286] on div at bounding box center [491, 287] width 272 height 21
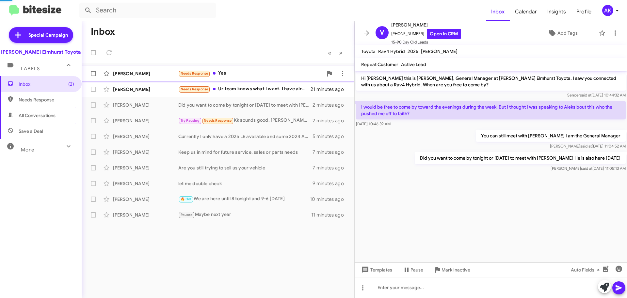
click at [235, 74] on div "Needs Response Yes" at bounding box center [250, 74] width 145 height 8
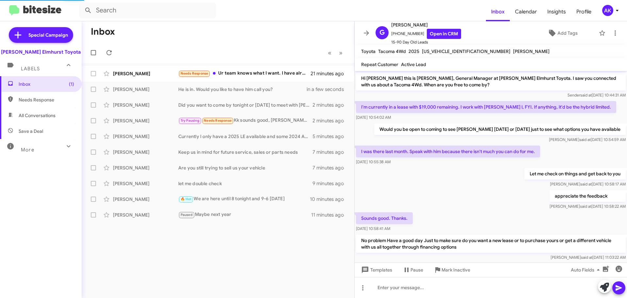
scroll to position [156, 0]
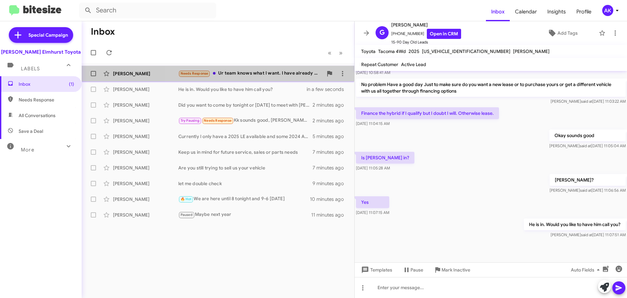
click at [268, 74] on div "Needs Response Ur team knows what I want. I have already visited u once and onc…" at bounding box center [250, 74] width 145 height 8
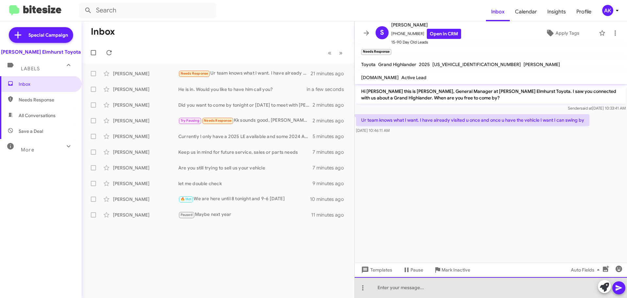
click at [422, 290] on div at bounding box center [491, 287] width 272 height 21
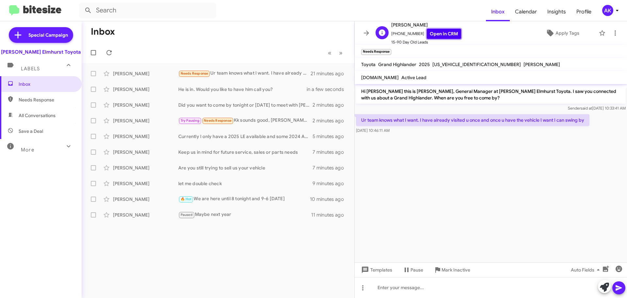
click at [430, 31] on link "Open in CRM" at bounding box center [444, 34] width 34 height 10
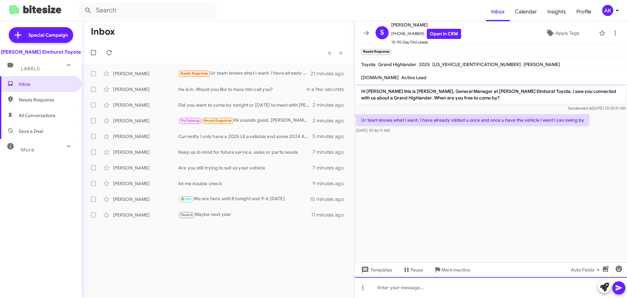
click at [390, 289] on div at bounding box center [491, 287] width 272 height 21
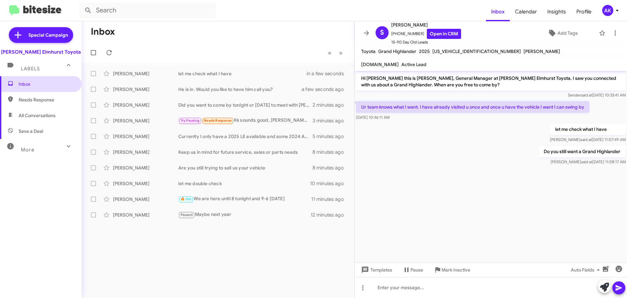
click at [53, 85] on span "Inbox" at bounding box center [47, 84] width 56 height 7
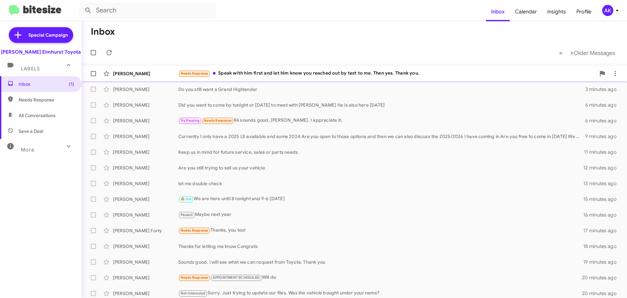
click at [260, 73] on div "Needs Response Speak with him first and let him know you reached out by text to…" at bounding box center [386, 74] width 417 height 8
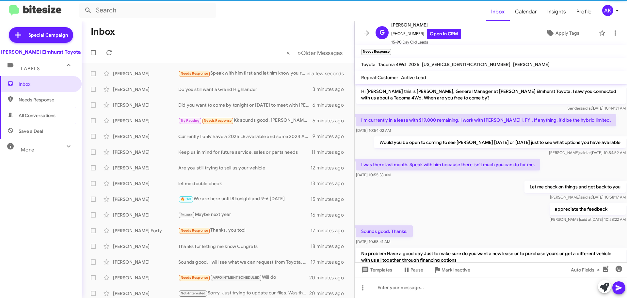
scroll to position [180, 0]
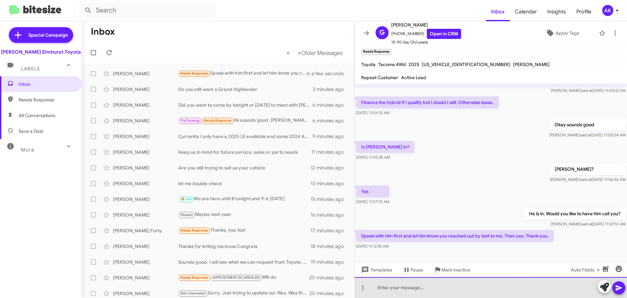
click at [448, 292] on div at bounding box center [491, 287] width 272 height 21
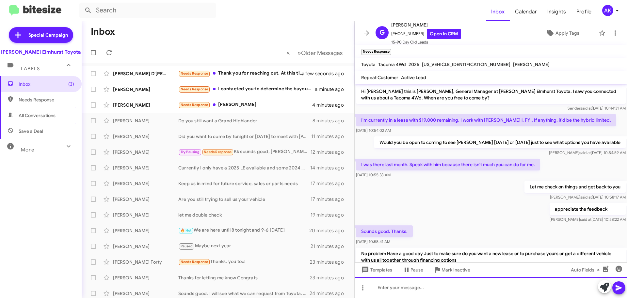
scroll to position [240, 0]
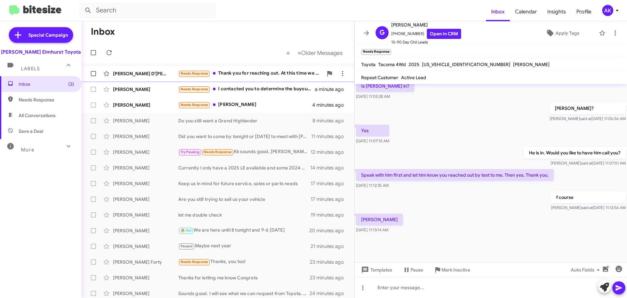
click at [250, 71] on div "Needs Response Thank you for reaching out. At this time we are putting the car …" at bounding box center [250, 74] width 145 height 8
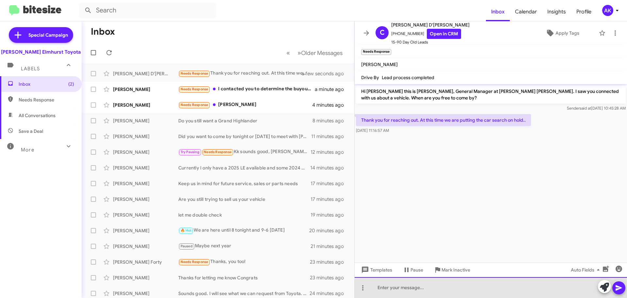
click at [429, 295] on div at bounding box center [491, 287] width 272 height 21
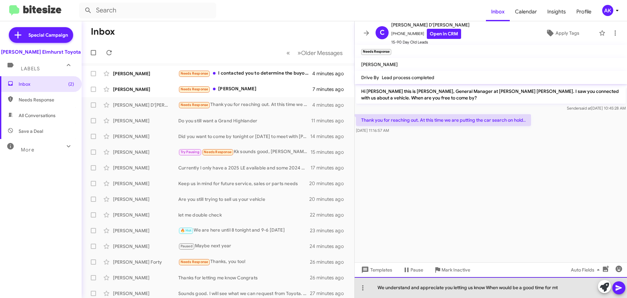
click at [569, 286] on div "We understand and appreciate you letting us know When would be a good time for …" at bounding box center [491, 287] width 272 height 21
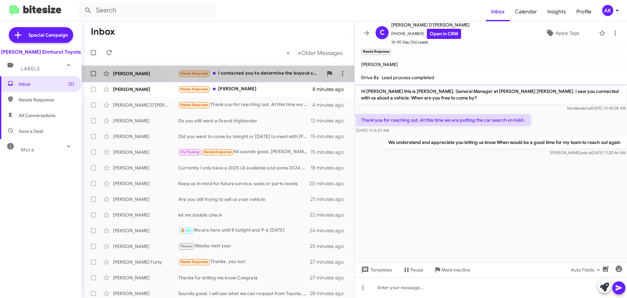
click at [265, 74] on div "Needs Response I contacted you to determine the buyout cost of my current lease" at bounding box center [250, 74] width 145 height 8
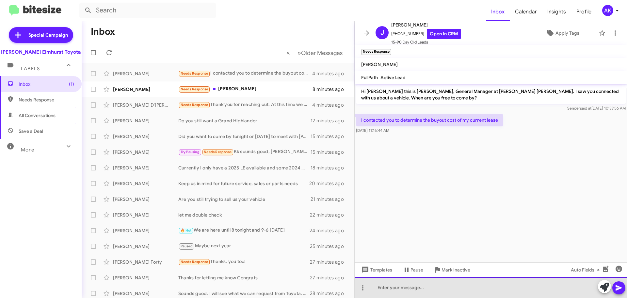
click at [434, 286] on div at bounding box center [491, 287] width 272 height 21
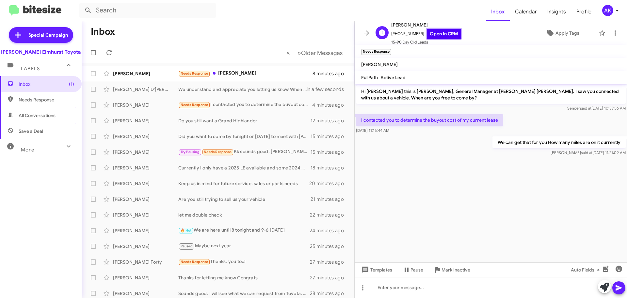
click at [428, 30] on link "Open in CRM" at bounding box center [444, 34] width 34 height 10
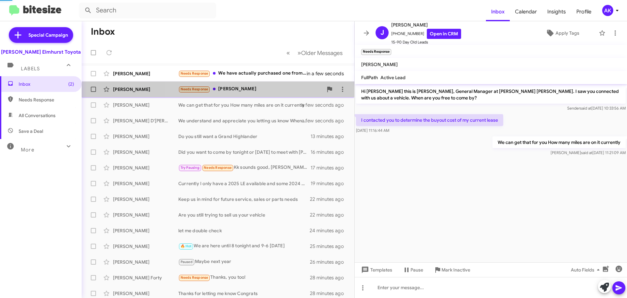
click at [244, 94] on div "[PERSON_NAME] Needs Response Ty 9 minutes ago" at bounding box center [218, 89] width 262 height 13
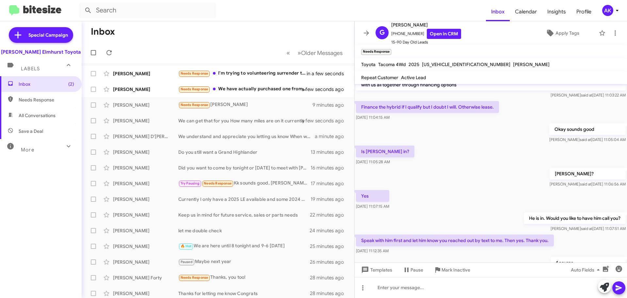
scroll to position [240, 0]
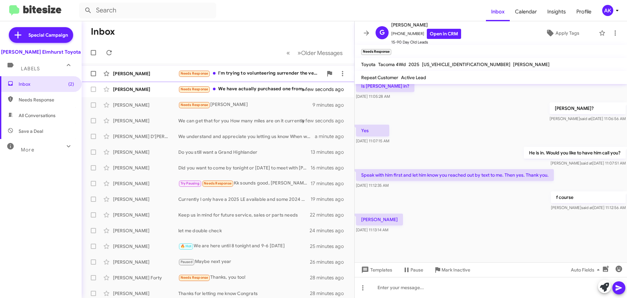
click at [257, 77] on div "Needs Response I'm trying to volunteering surrender the vehicle. I already have…" at bounding box center [250, 74] width 145 height 8
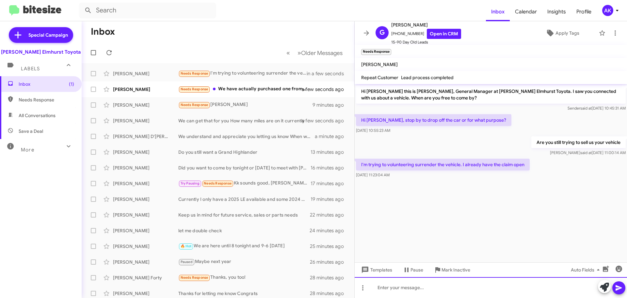
click at [423, 285] on div at bounding box center [491, 287] width 272 height 21
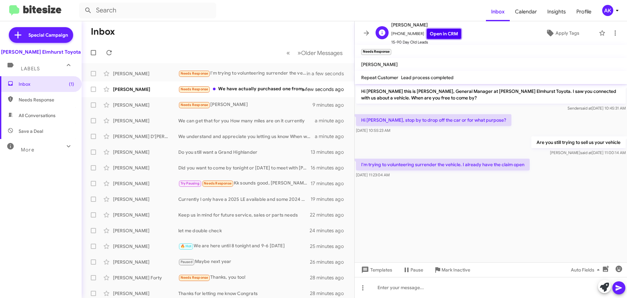
click at [438, 31] on link "Open in CRM" at bounding box center [444, 34] width 34 height 10
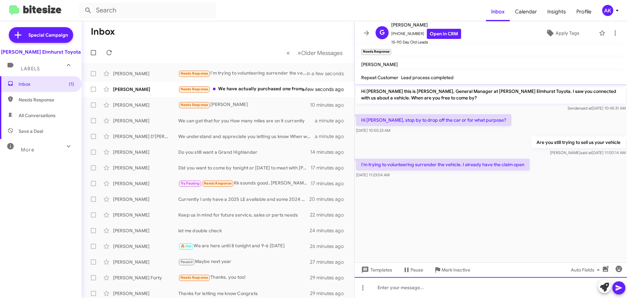
click at [402, 284] on div at bounding box center [491, 287] width 272 height 21
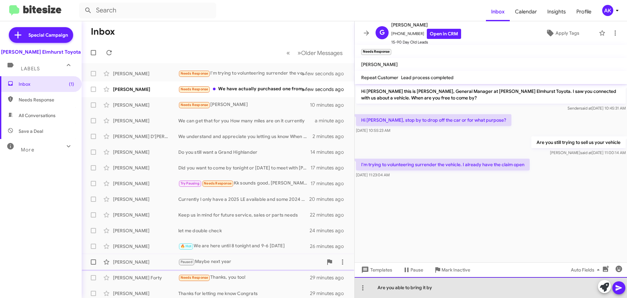
drag, startPoint x: 441, startPoint y: 286, endPoint x: 305, endPoint y: 263, distance: 137.3
click at [305, 263] on div "Inbox « Previous » Next Older Messages [PERSON_NAME] Needs Response I'm trying …" at bounding box center [354, 159] width 545 height 276
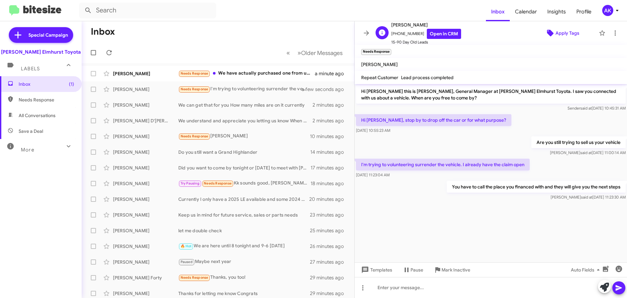
click at [561, 33] on span "Apply Tags" at bounding box center [568, 33] width 24 height 12
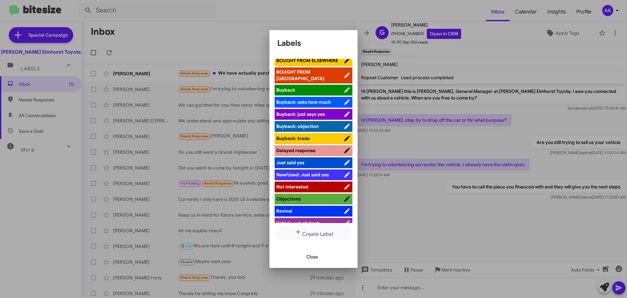
scroll to position [42, 0]
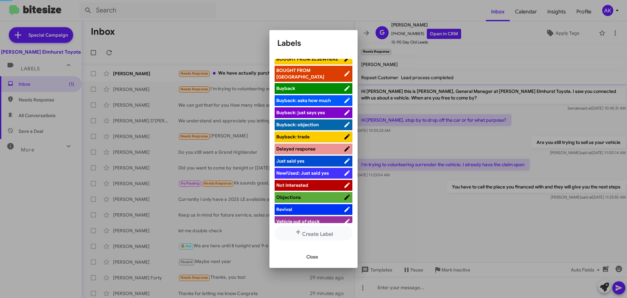
click at [302, 182] on span "Not Interested" at bounding box center [292, 185] width 32 height 6
click at [610, 34] on div at bounding box center [313, 149] width 627 height 298
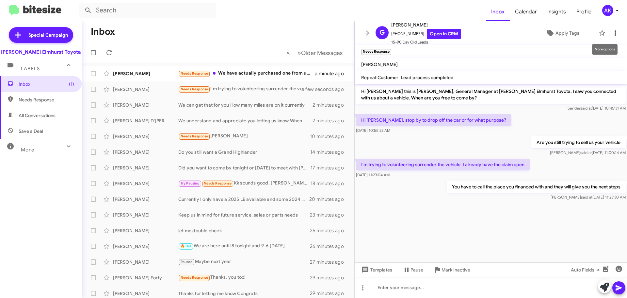
click at [611, 32] on icon at bounding box center [615, 33] width 8 height 8
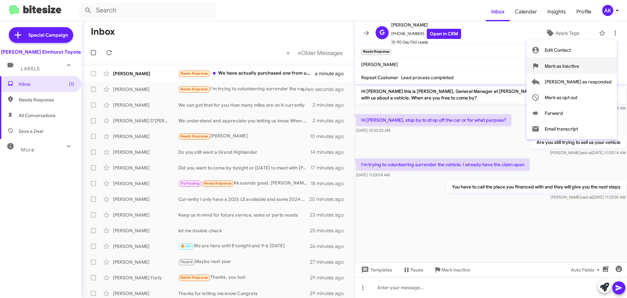
click at [579, 69] on span "Mark as inactive" at bounding box center [562, 66] width 34 height 16
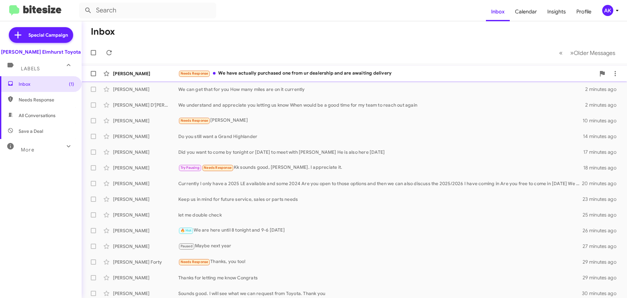
click at [268, 76] on div "Needs Response We have actually purchased one from ur dealership and are awaiti…" at bounding box center [386, 74] width 417 height 8
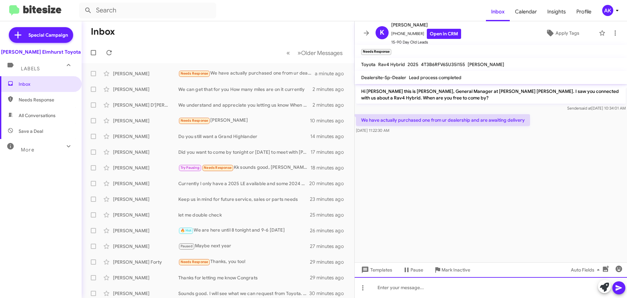
click at [400, 288] on div at bounding box center [491, 287] width 272 height 21
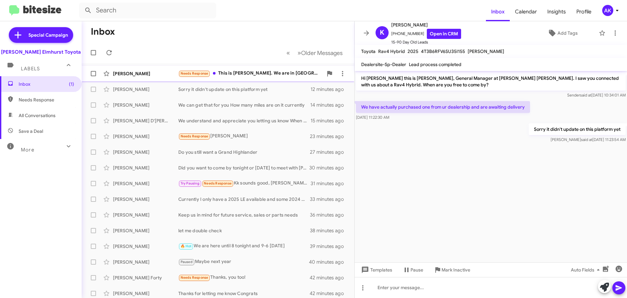
click at [242, 71] on div "Needs Response This is [PERSON_NAME]. We are in [GEOGRAPHIC_DATA][PERSON_NAME].…" at bounding box center [250, 74] width 145 height 8
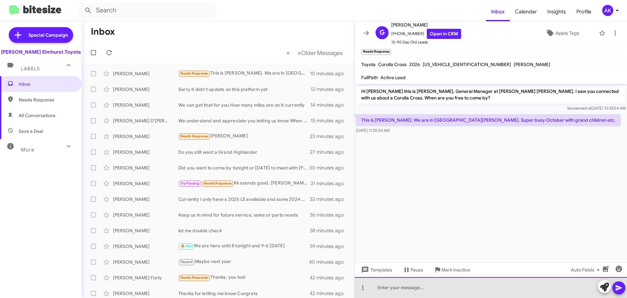
click at [407, 290] on div at bounding box center [491, 287] width 272 height 21
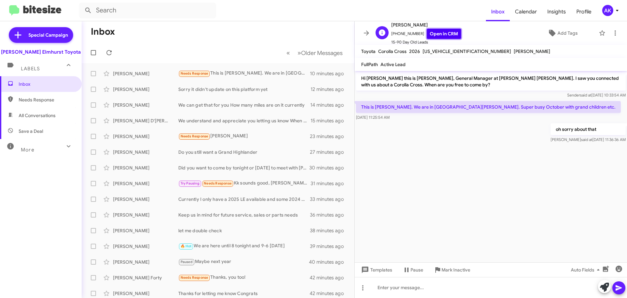
click at [444, 29] on link "Open in CRM" at bounding box center [444, 34] width 34 height 10
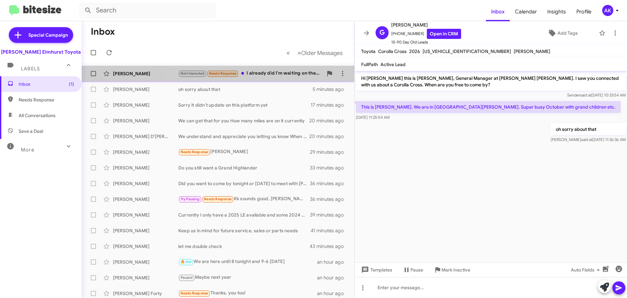
click at [275, 73] on div "Not Interested Needs Response I already did I'm waiting on the next status" at bounding box center [250, 74] width 145 height 8
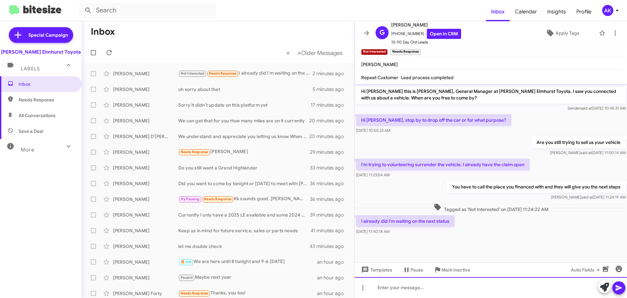
click at [410, 291] on div at bounding box center [491, 287] width 272 height 21
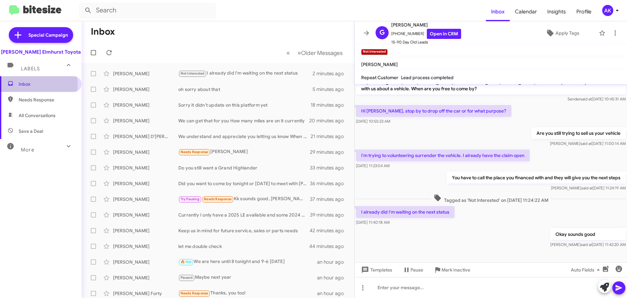
click at [38, 85] on span "Inbox" at bounding box center [47, 84] width 56 height 7
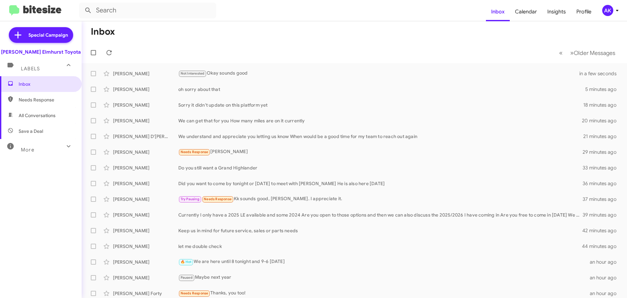
click at [38, 115] on span "All Conversations" at bounding box center [37, 115] width 37 height 7
type input "in:all-conversations"
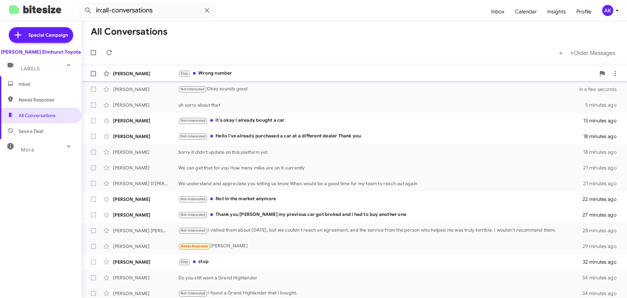
click at [233, 70] on div "Stop Wrong number" at bounding box center [386, 74] width 417 height 8
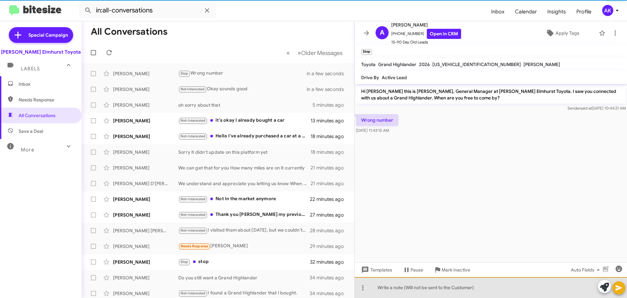
click at [402, 284] on div at bounding box center [491, 287] width 272 height 21
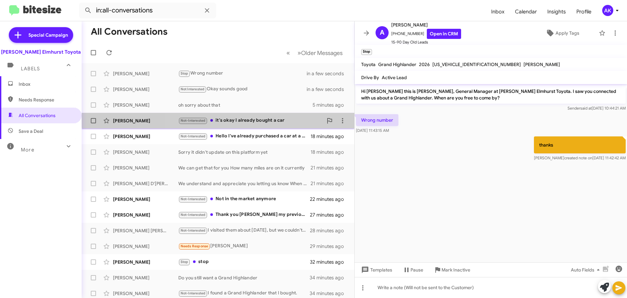
click at [283, 116] on div "[PERSON_NAME] Not-Interested it's okay I already bought a car 13 minutes ago" at bounding box center [218, 120] width 262 height 13
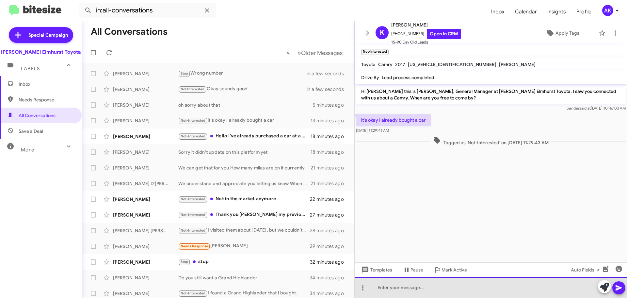
click at [395, 287] on div at bounding box center [491, 287] width 272 height 21
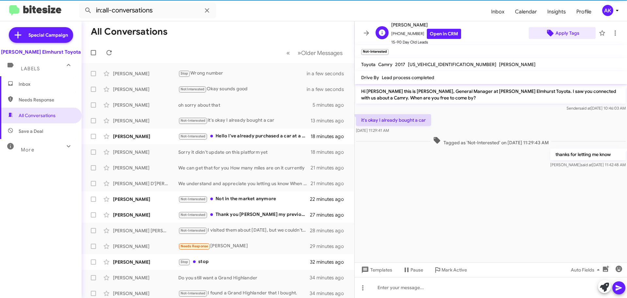
click at [559, 33] on span "Apply Tags" at bounding box center [568, 33] width 24 height 12
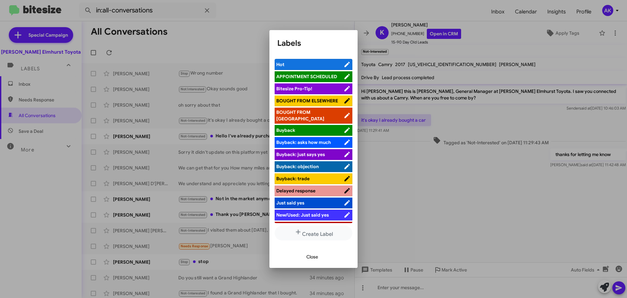
click at [307, 103] on span "BOUGHT FROM ELSEWHERE" at bounding box center [307, 101] width 62 height 6
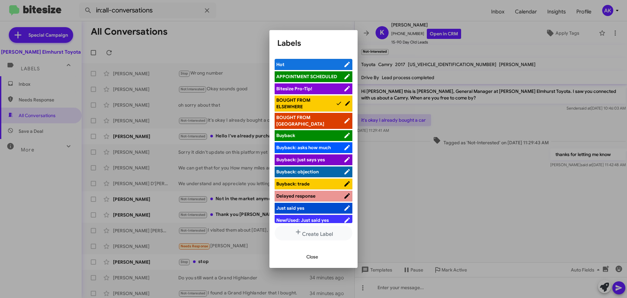
click at [312, 255] on span "Close" at bounding box center [312, 257] width 12 height 12
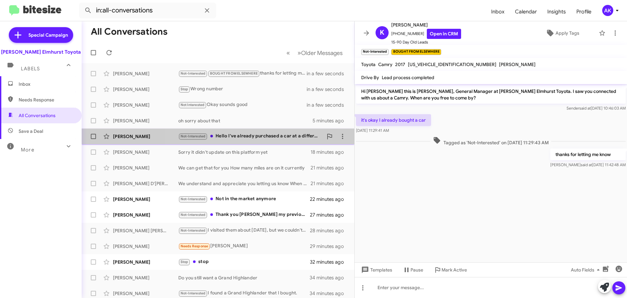
click at [234, 134] on div "Not-Interested Hello I've already purchased a car at a different dealer Thank y…" at bounding box center [250, 136] width 145 height 8
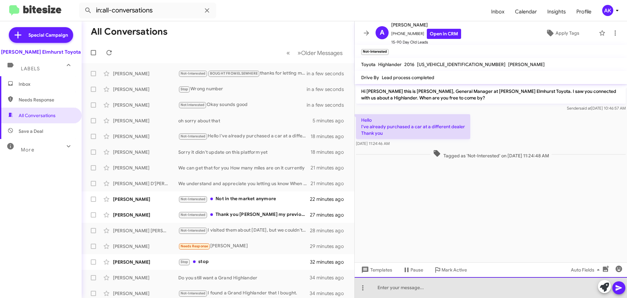
click at [413, 295] on div at bounding box center [491, 287] width 272 height 21
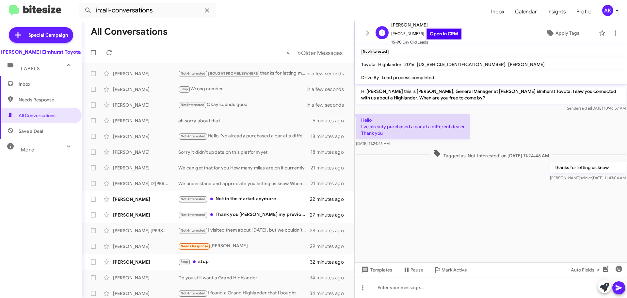
click at [440, 33] on link "Open in CRM" at bounding box center [444, 34] width 34 height 10
click at [557, 34] on span "Apply Tags" at bounding box center [568, 33] width 24 height 12
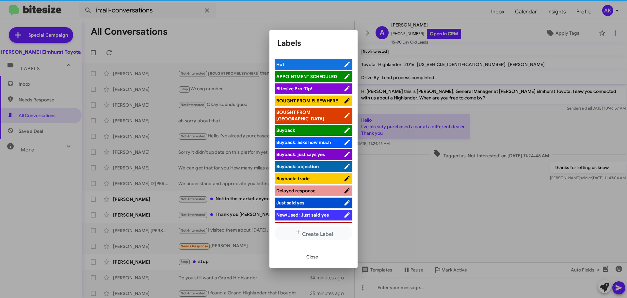
click at [315, 101] on span "BOUGHT FROM ELSEWHERE" at bounding box center [307, 101] width 62 height 6
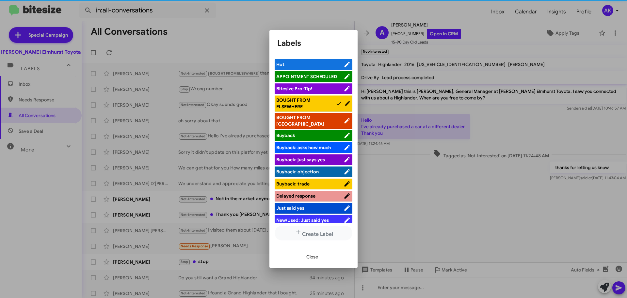
click at [245, 195] on div at bounding box center [313, 149] width 627 height 298
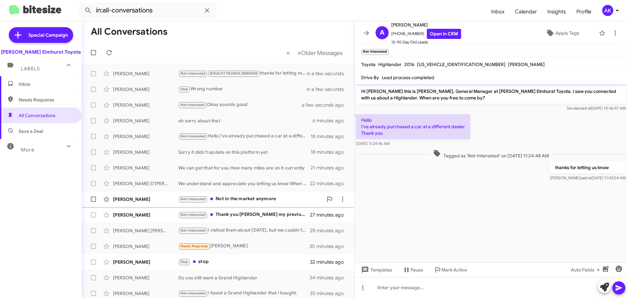
click at [245, 200] on div "Not-Interested Not in the market anymore" at bounding box center [250, 199] width 145 height 8
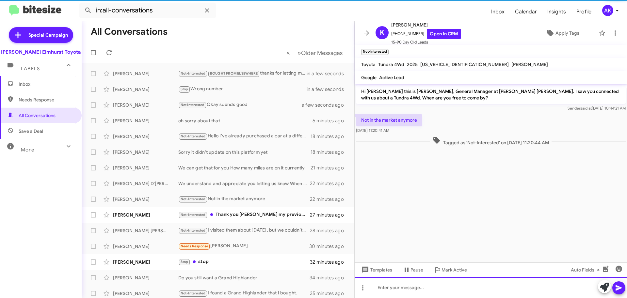
click at [392, 292] on div at bounding box center [491, 287] width 272 height 21
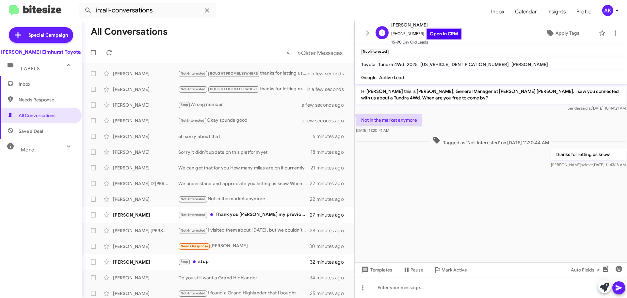
click at [441, 35] on link "Open in CRM" at bounding box center [444, 34] width 34 height 10
click at [562, 33] on span "Apply Tags" at bounding box center [568, 33] width 24 height 12
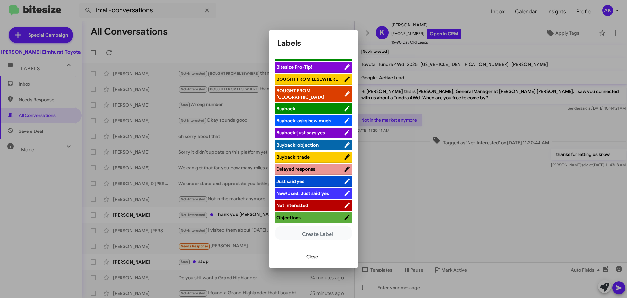
scroll to position [33, 0]
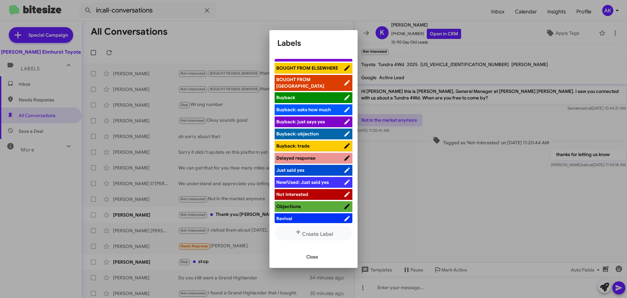
click at [298, 192] on span "Not Interested" at bounding box center [292, 194] width 32 height 6
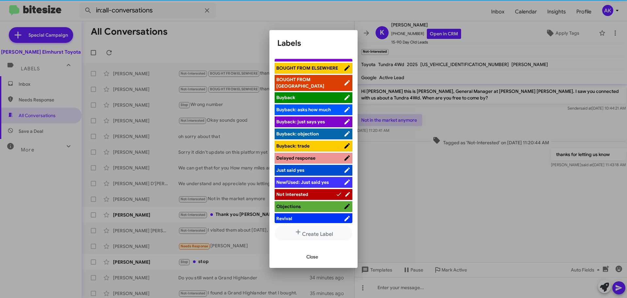
click at [311, 258] on span "Close" at bounding box center [312, 257] width 12 height 12
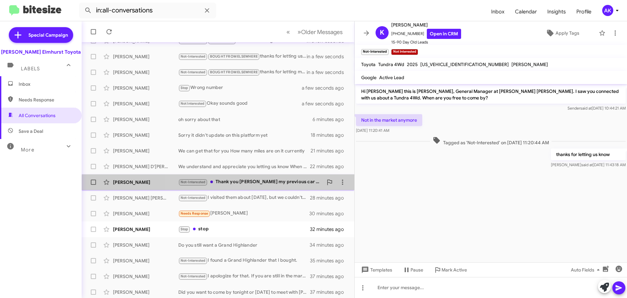
click at [229, 185] on div "Not-Interested Thank you [PERSON_NAME] my previous car got broked and i had to …" at bounding box center [250, 182] width 145 height 8
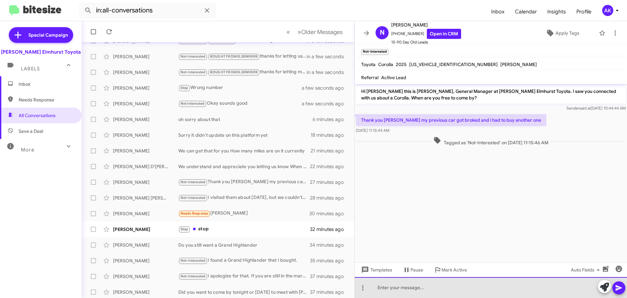
click at [413, 287] on div at bounding box center [491, 287] width 272 height 21
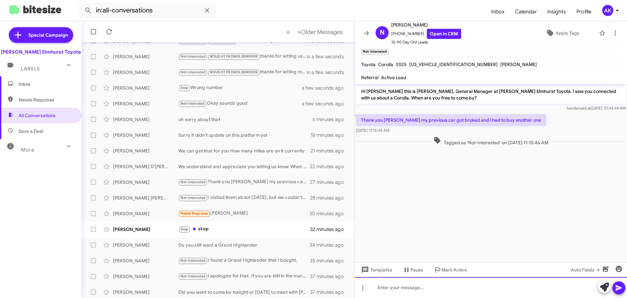
click at [412, 283] on div at bounding box center [491, 287] width 272 height 21
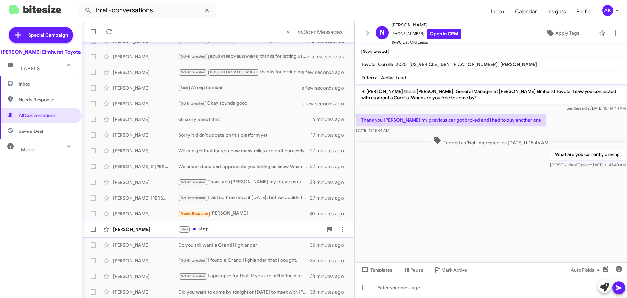
click at [202, 228] on div "Stop stop" at bounding box center [250, 229] width 145 height 8
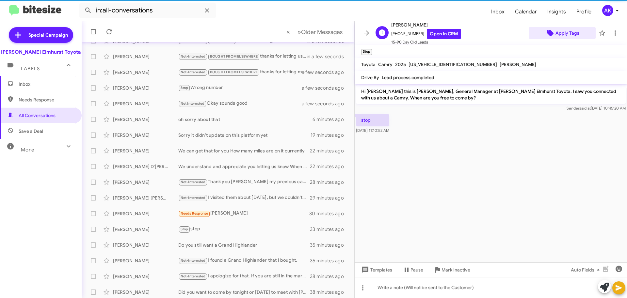
click at [564, 33] on span "Apply Tags" at bounding box center [568, 33] width 24 height 12
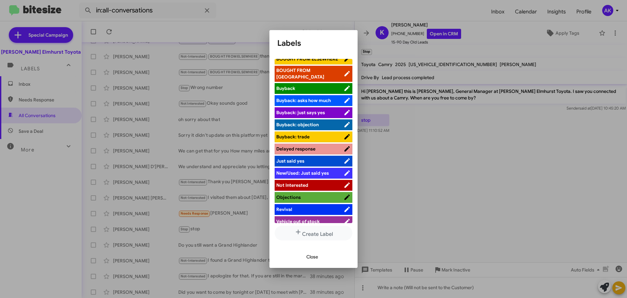
click at [303, 182] on span "Not Interested" at bounding box center [292, 185] width 32 height 6
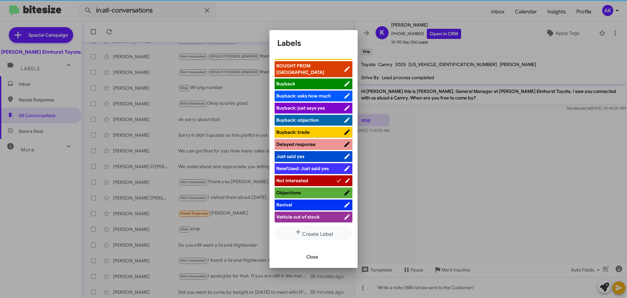
scroll to position [42, 0]
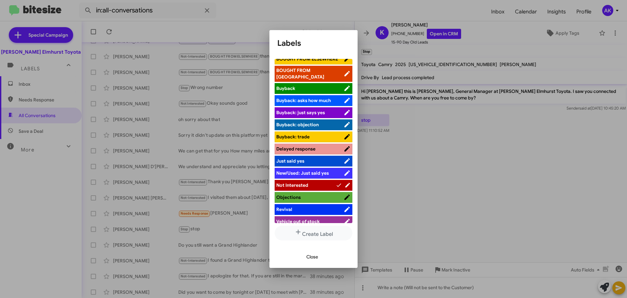
click at [431, 37] on div at bounding box center [313, 149] width 627 height 298
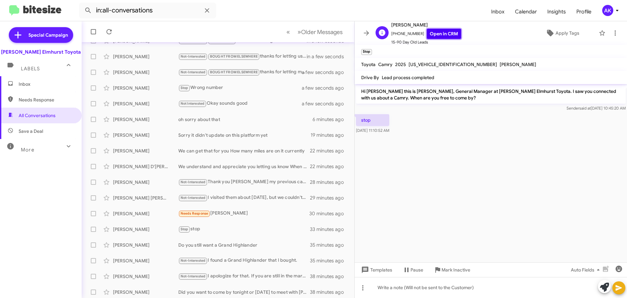
click at [431, 35] on link "Open in CRM" at bounding box center [444, 34] width 34 height 10
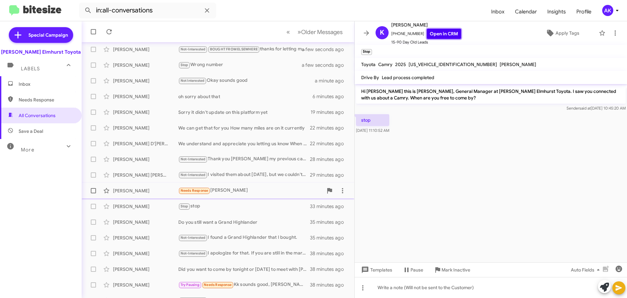
scroll to position [82, 0]
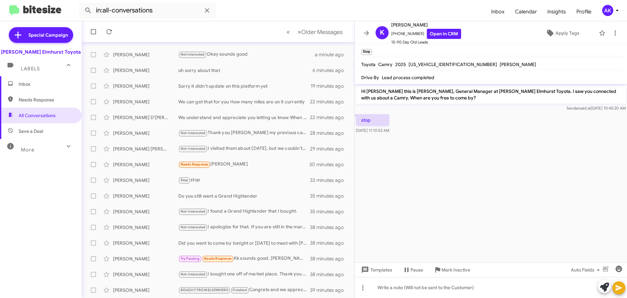
click at [39, 68] on span "Labels" at bounding box center [30, 69] width 19 height 6
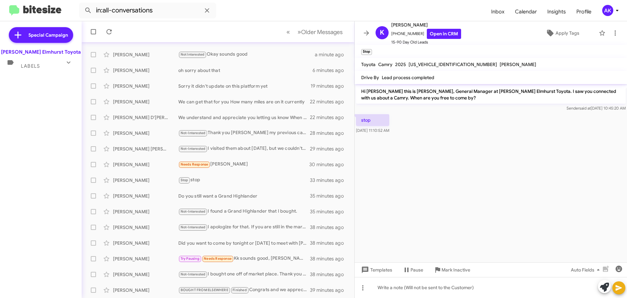
click at [30, 62] on div "Labels" at bounding box center [34, 63] width 58 height 12
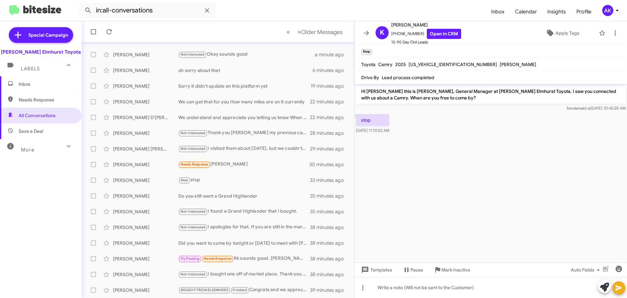
click at [23, 87] on span "Inbox" at bounding box center [47, 84] width 56 height 7
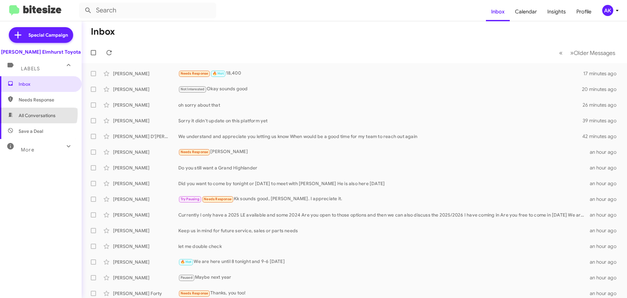
click at [34, 113] on span "All Conversations" at bounding box center [37, 115] width 37 height 7
type input "in:all-conversations"
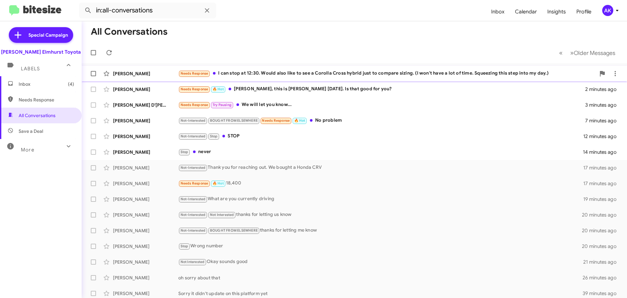
click at [285, 76] on div "Needs Response I can stop at 12:30. Would also like to see a Corolla Cross hybr…" at bounding box center [386, 74] width 417 height 8
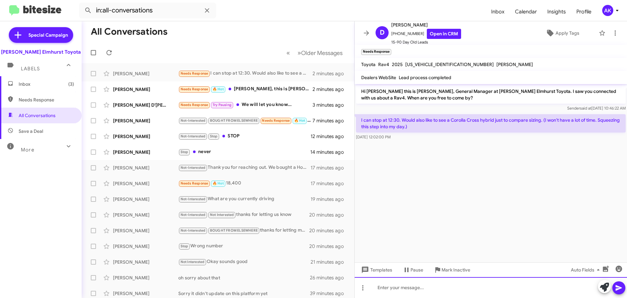
click at [444, 285] on div at bounding box center [491, 287] width 272 height 21
click at [400, 286] on div at bounding box center [491, 287] width 272 height 21
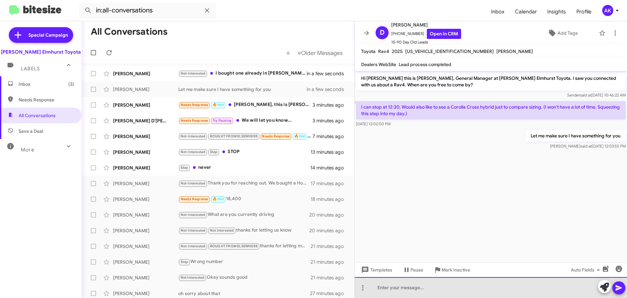
click at [476, 291] on div at bounding box center [491, 287] width 272 height 21
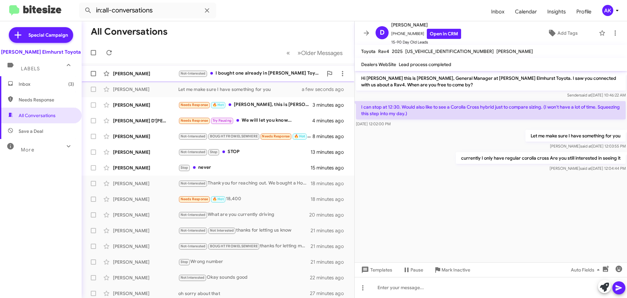
click at [247, 70] on div "Not-Interested I bought one already in [PERSON_NAME] Toyota 3.99 % interest you…" at bounding box center [250, 74] width 145 height 8
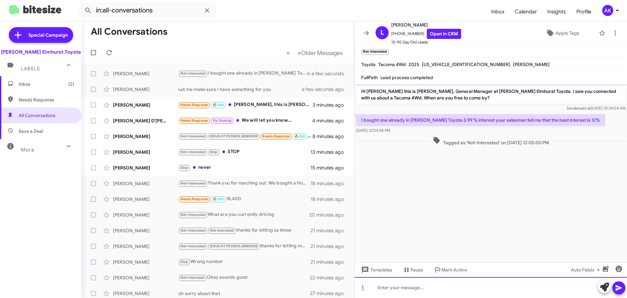
click at [418, 286] on div at bounding box center [491, 287] width 272 height 21
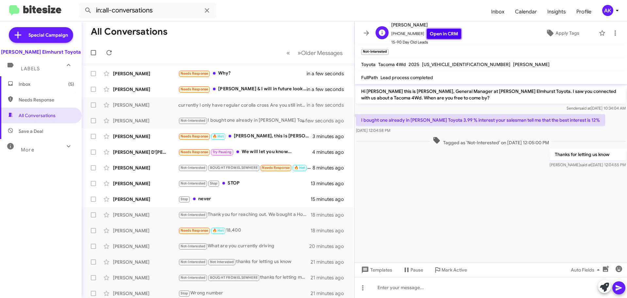
click at [449, 34] on link "Open in CRM" at bounding box center [444, 34] width 34 height 10
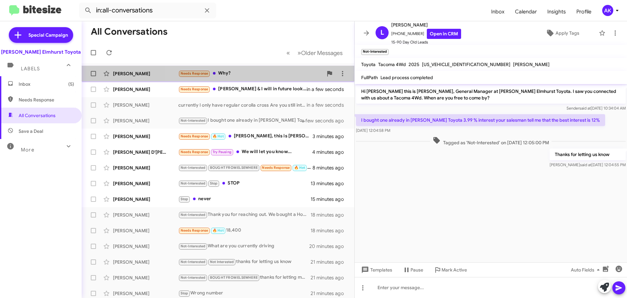
click at [243, 72] on div "Needs Response Why?" at bounding box center [250, 74] width 145 height 8
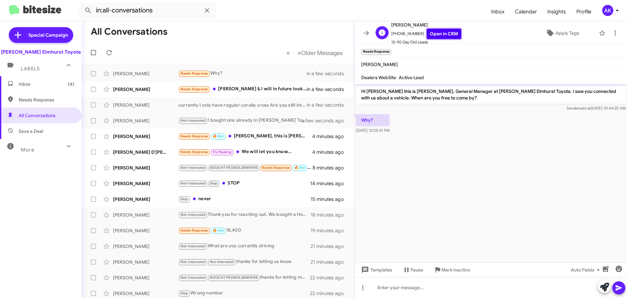
click at [436, 35] on link "Open in CRM" at bounding box center [444, 34] width 34 height 10
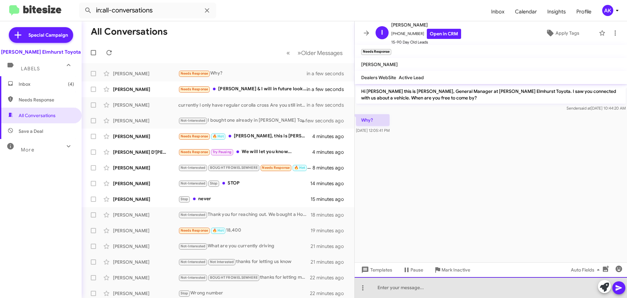
click at [395, 291] on div at bounding box center [491, 287] width 272 height 21
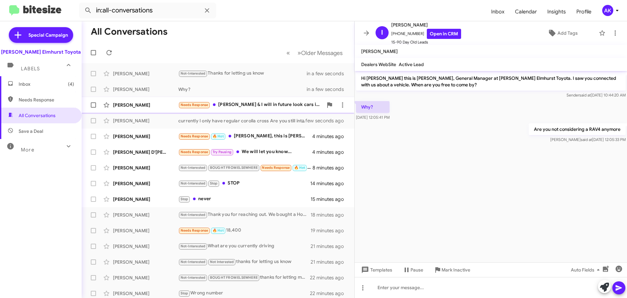
click at [257, 106] on div "Needs Response [PERSON_NAME] & I will in future look cars in future with you m" at bounding box center [250, 105] width 145 height 8
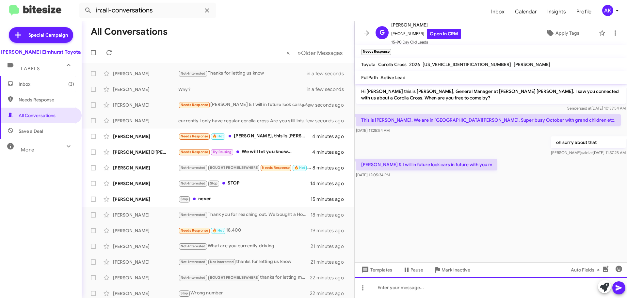
click at [398, 289] on div at bounding box center [491, 287] width 272 height 21
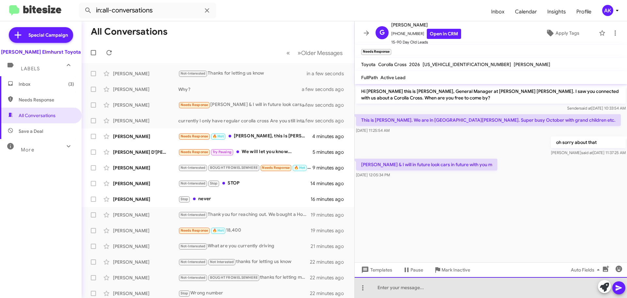
click at [399, 290] on div at bounding box center [491, 287] width 272 height 21
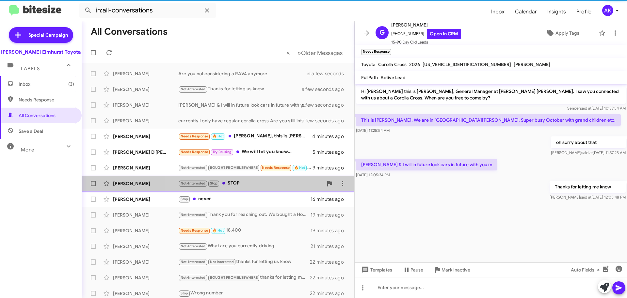
click at [257, 185] on div "Not-Interested Stop STOP" at bounding box center [250, 183] width 145 height 8
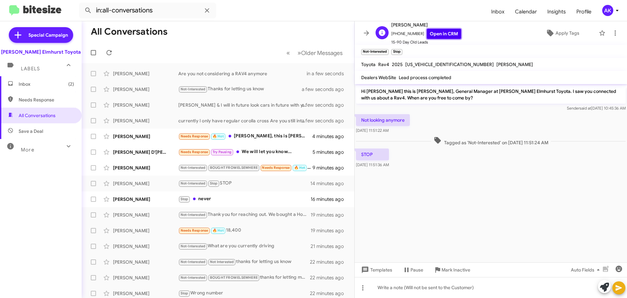
click at [441, 35] on link "Open in CRM" at bounding box center [444, 34] width 34 height 10
click at [560, 33] on span "Apply Tags" at bounding box center [568, 33] width 24 height 12
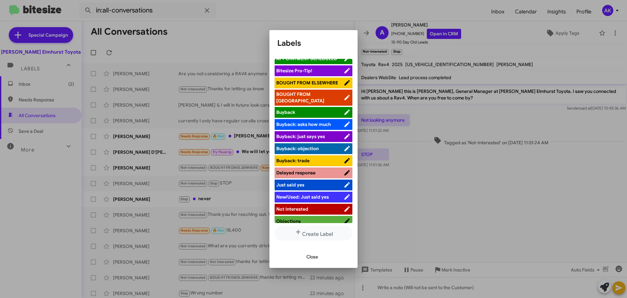
scroll to position [42, 0]
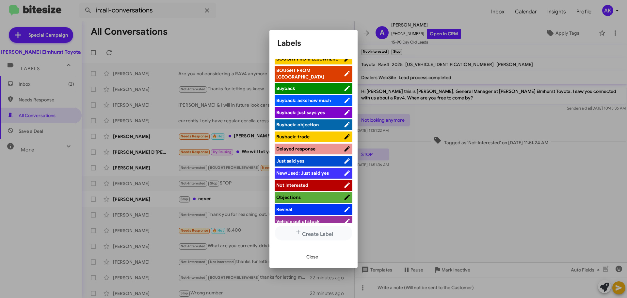
click at [299, 182] on span "Not Interested" at bounding box center [292, 185] width 32 height 6
click at [311, 259] on span "Close" at bounding box center [312, 257] width 12 height 12
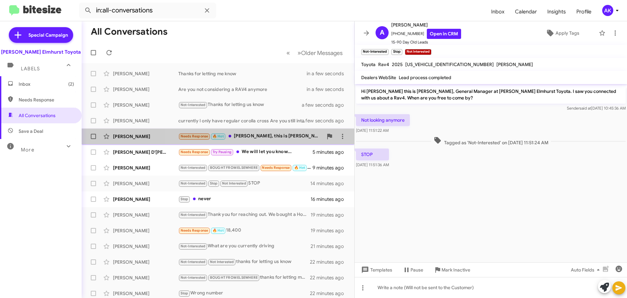
click at [249, 135] on div "Needs Response 🔥 Hot [PERSON_NAME], this is [PERSON_NAME] [DATE]. Is that good …" at bounding box center [250, 136] width 145 height 8
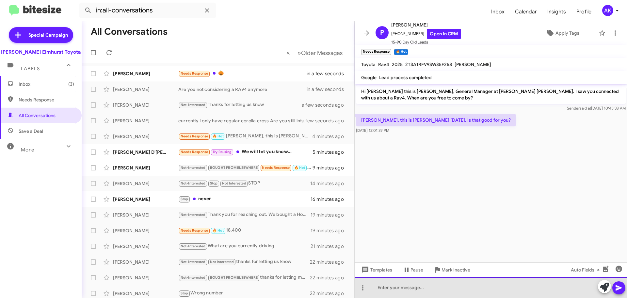
click at [449, 287] on div at bounding box center [491, 287] width 272 height 21
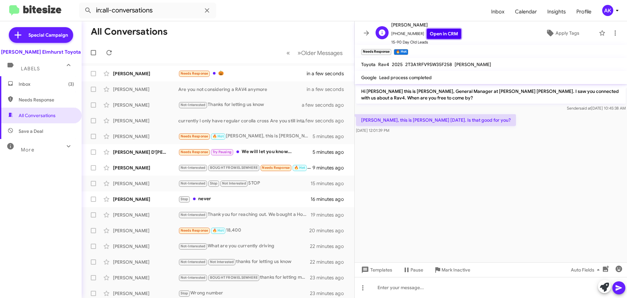
click at [434, 31] on link "Open in CRM" at bounding box center [444, 34] width 34 height 10
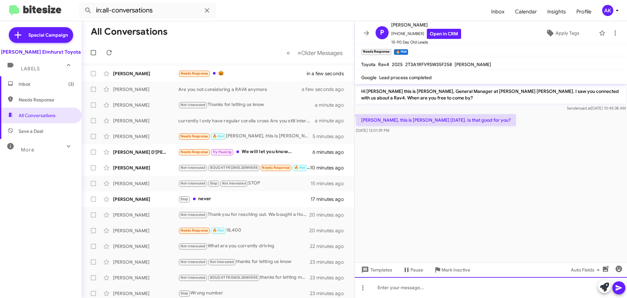
drag, startPoint x: 388, startPoint y: 289, endPoint x: 378, endPoint y: 285, distance: 10.7
click at [384, 289] on div at bounding box center [491, 287] width 272 height 21
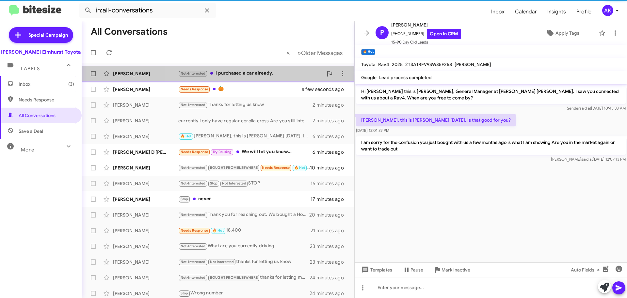
click at [252, 73] on div "Not-Interested I purchased a car already." at bounding box center [250, 74] width 145 height 8
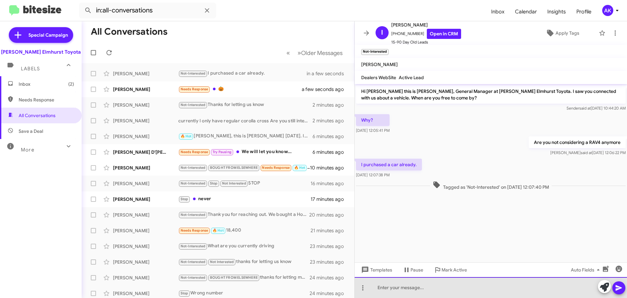
click at [405, 291] on div at bounding box center [491, 287] width 272 height 21
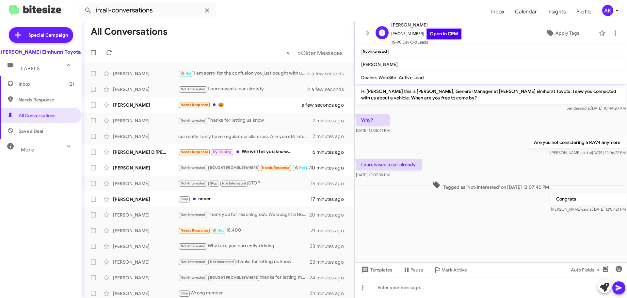
click at [430, 34] on link "Open in CRM" at bounding box center [444, 34] width 34 height 10
click at [569, 30] on span "Apply Tags" at bounding box center [568, 33] width 24 height 12
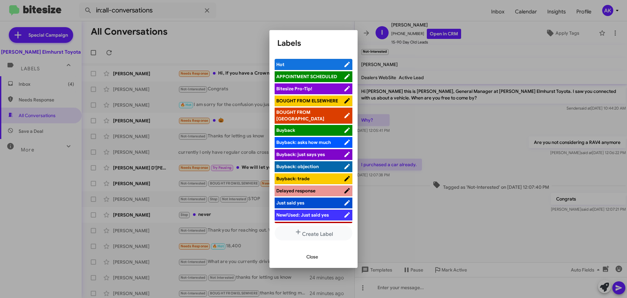
click at [344, 99] on icon at bounding box center [347, 101] width 7 height 8
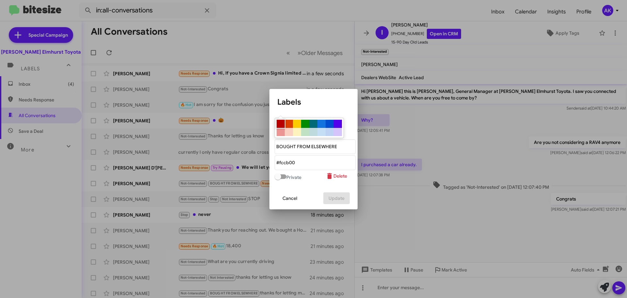
click at [281, 125] on div at bounding box center [281, 124] width 8 height 8
type "#b80000"
click at [315, 151] on "text" at bounding box center [315, 146] width 81 height 15
click at [335, 149] on "text" at bounding box center [315, 146] width 81 height 15
click at [349, 146] on "text" at bounding box center [315, 146] width 81 height 15
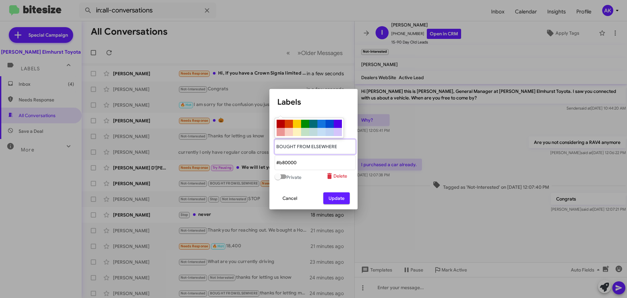
type "BOUGHT FROM ELSEWHERE"
click at [333, 198] on span "Update" at bounding box center [337, 198] width 16 height 12
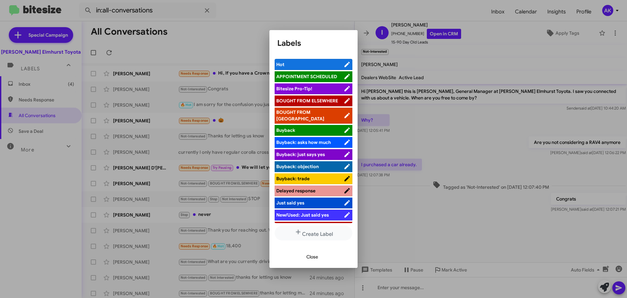
click at [301, 112] on span "BOUGHT FROM [GEOGRAPHIC_DATA]" at bounding box center [300, 115] width 48 height 12
click at [333, 100] on span "BOUGHT FROM ELSEWHERE" at bounding box center [307, 101] width 62 height 6
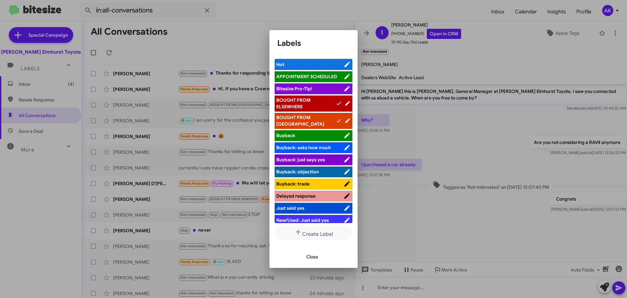
click at [345, 118] on icon at bounding box center [347, 120] width 5 height 5
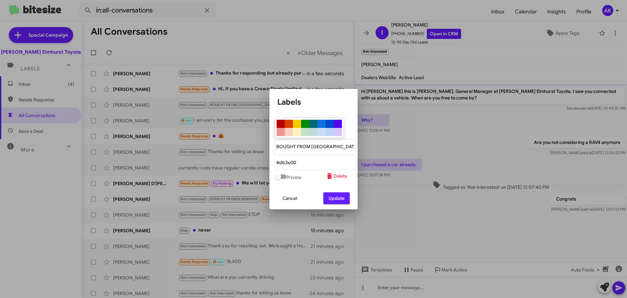
click at [296, 124] on div at bounding box center [297, 124] width 8 height 8
click at [306, 123] on div at bounding box center [305, 124] width 8 height 8
type "#008b02"
click at [332, 146] on "text" at bounding box center [315, 146] width 81 height 15
click at [333, 197] on span "Update" at bounding box center [337, 198] width 16 height 12
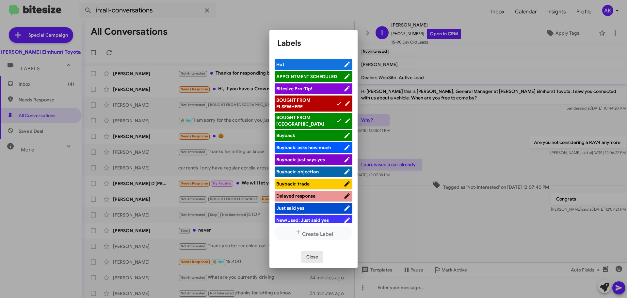
drag, startPoint x: 313, startPoint y: 258, endPoint x: 314, endPoint y: 251, distance: 7.5
click at [313, 258] on span "Close" at bounding box center [312, 257] width 12 height 12
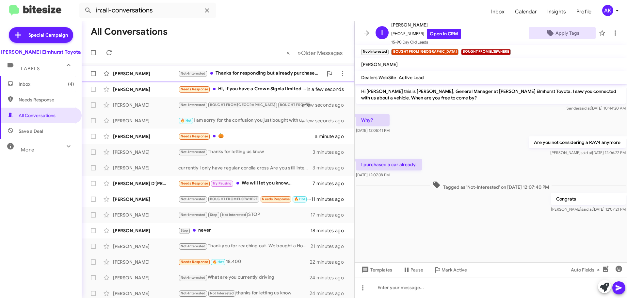
click at [283, 79] on div "[PERSON_NAME] Not-Interested Thanks for responding but already purchased a Mazd…" at bounding box center [218, 73] width 262 height 13
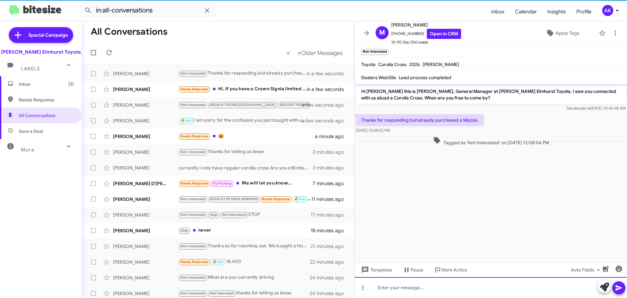
click at [406, 293] on div at bounding box center [491, 287] width 272 height 21
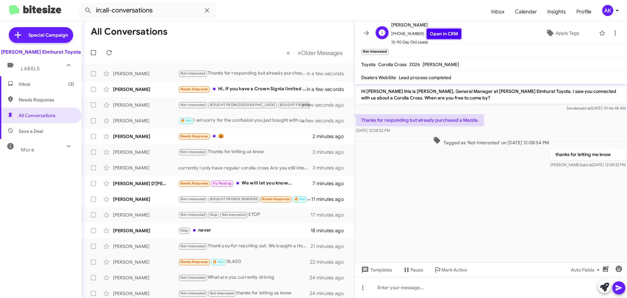
click at [439, 32] on link "Open in CRM" at bounding box center [444, 34] width 34 height 10
click at [571, 27] on span "Apply Tags" at bounding box center [568, 33] width 24 height 12
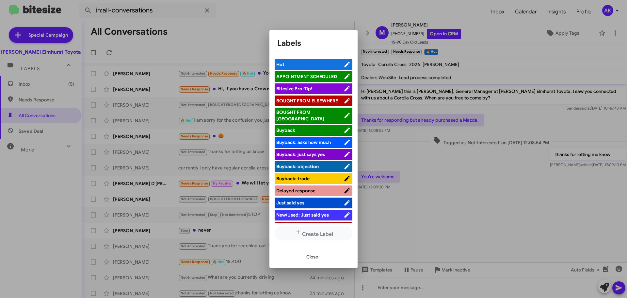
click at [317, 100] on span "BOUGHT FROM ELSEWHERE" at bounding box center [307, 101] width 62 height 6
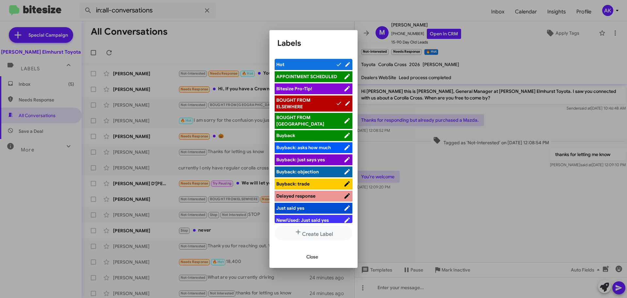
click at [311, 253] on span "Close" at bounding box center [312, 257] width 12 height 12
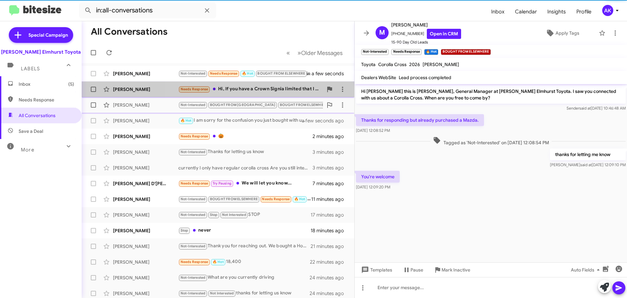
click at [247, 90] on div "Needs Response Hi, If you have a Crown Signia limited that I can test drive I c…" at bounding box center [250, 89] width 145 height 8
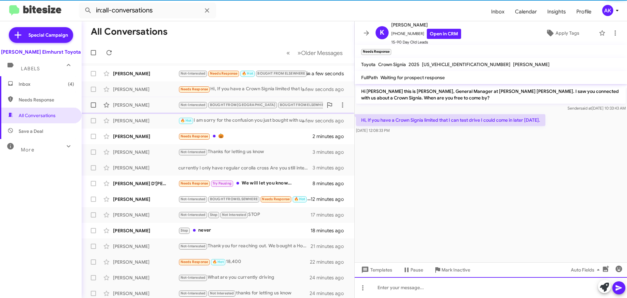
click at [394, 286] on div at bounding box center [491, 287] width 272 height 21
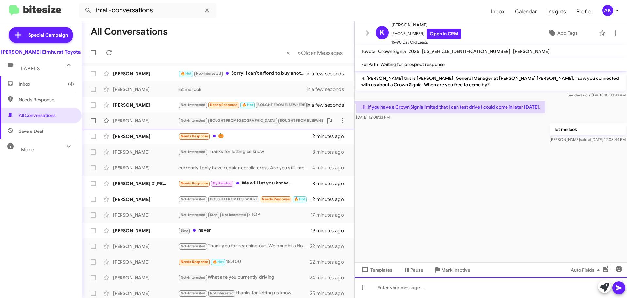
click at [402, 279] on div at bounding box center [491, 287] width 272 height 21
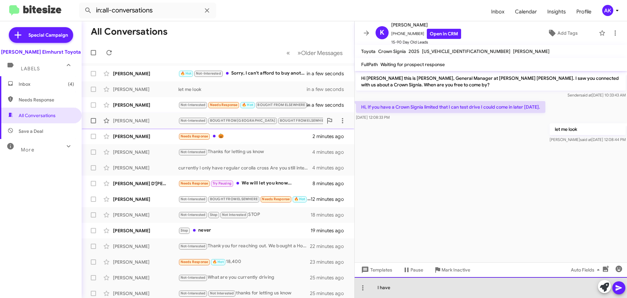
click at [417, 287] on div "I have" at bounding box center [491, 287] width 272 height 21
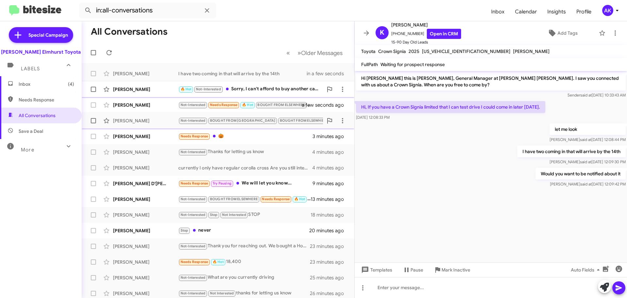
click at [266, 90] on div "🔥 Hot Not-Interested Sorry, I can't afford to buy another car But I still need …" at bounding box center [250, 89] width 145 height 8
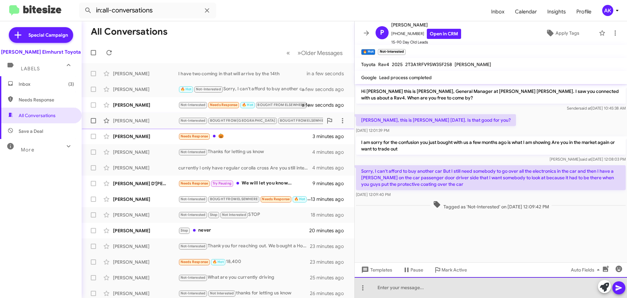
click at [431, 287] on div at bounding box center [491, 287] width 272 height 21
click at [431, 286] on div at bounding box center [491, 287] width 272 height 21
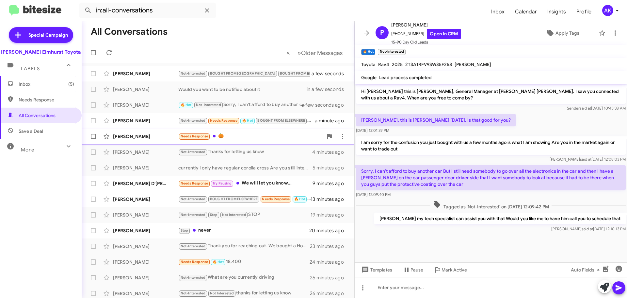
click at [229, 136] on div "Needs Response 🎃" at bounding box center [250, 136] width 145 height 8
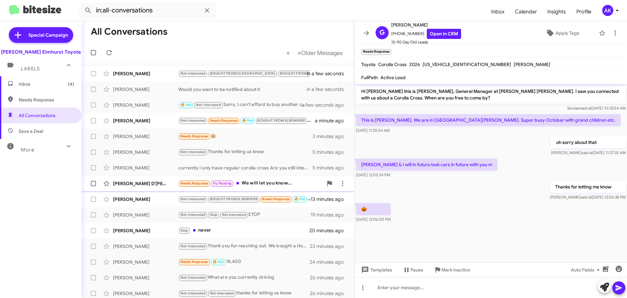
click at [278, 185] on div "Needs Response Try Pausing We will let you know..." at bounding box center [250, 183] width 145 height 8
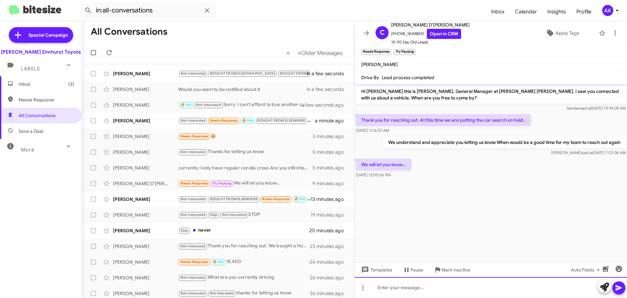
click at [390, 292] on div at bounding box center [491, 287] width 272 height 21
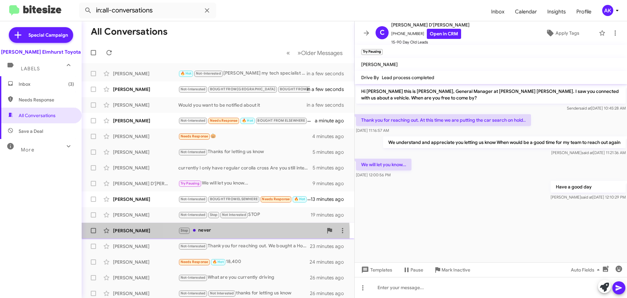
click at [215, 233] on div "Stop never" at bounding box center [250, 230] width 145 height 8
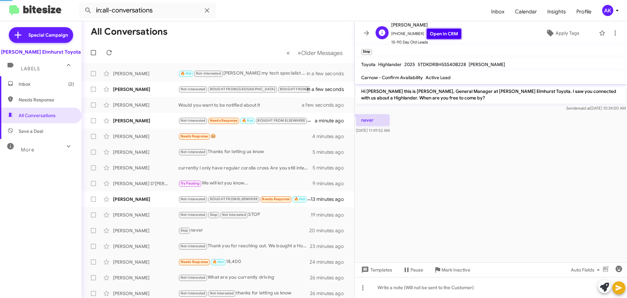
click at [432, 35] on link "Open in CRM" at bounding box center [444, 34] width 34 height 10
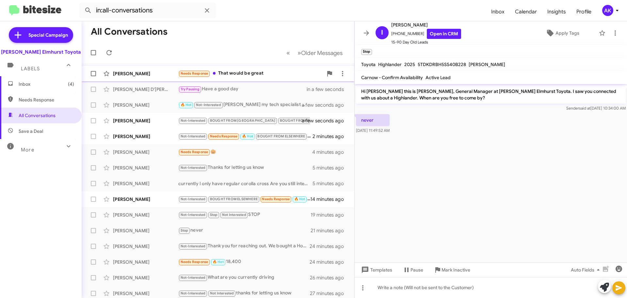
click at [264, 73] on div "Needs Response That would be great" at bounding box center [250, 74] width 145 height 8
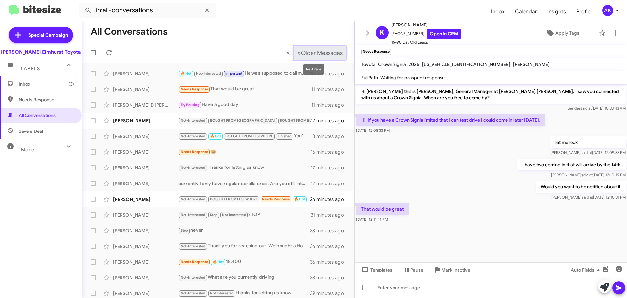
click at [318, 53] on span "Older Messages" at bounding box center [321, 52] width 41 height 7
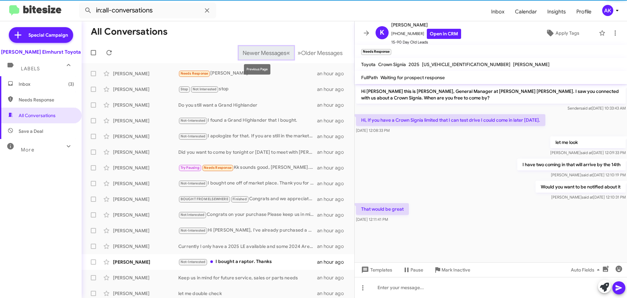
click at [286, 53] on span "«" at bounding box center [288, 53] width 4 height 8
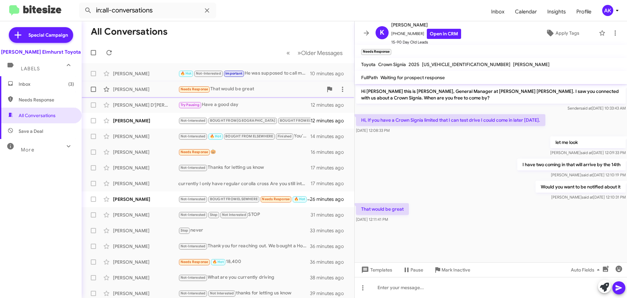
click at [240, 93] on div "Needs Response That would be great" at bounding box center [250, 89] width 145 height 8
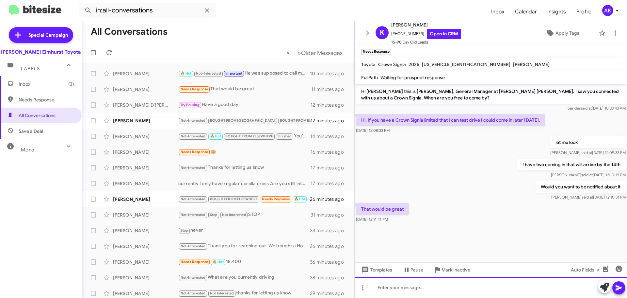
click at [401, 287] on div at bounding box center [491, 287] width 272 height 21
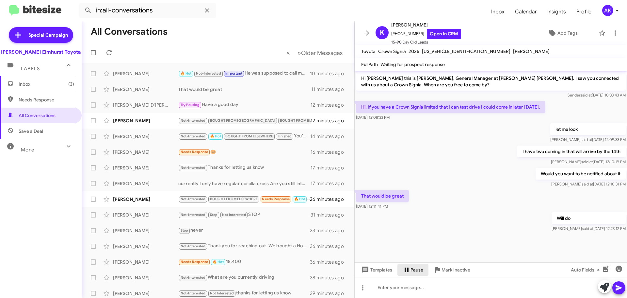
click at [415, 273] on span "Pause" at bounding box center [417, 270] width 13 height 12
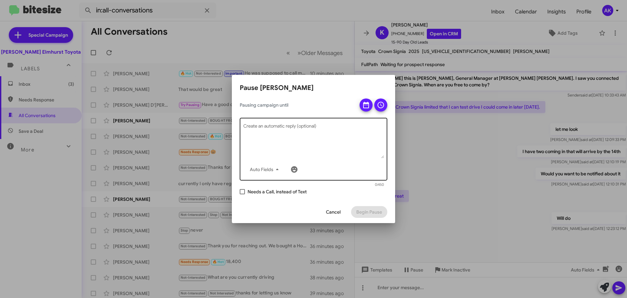
click at [290, 141] on textarea "Create an automatic reply (optional)" at bounding box center [313, 141] width 141 height 34
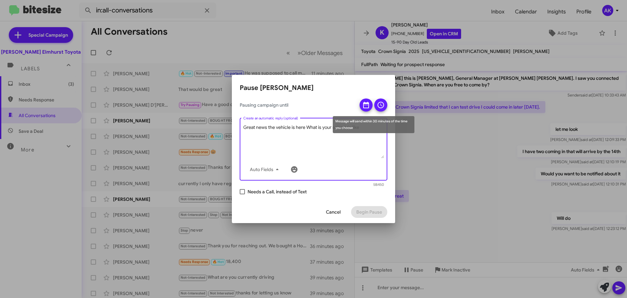
type textarea "Great news the vehicle is here What is your schedule like"
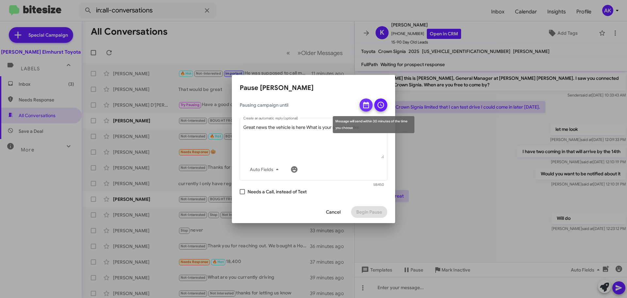
click at [366, 105] on icon at bounding box center [366, 105] width 6 height 7
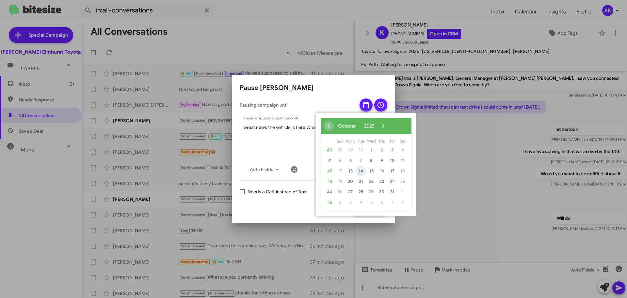
click at [360, 171] on span "14" at bounding box center [361, 171] width 10 height 10
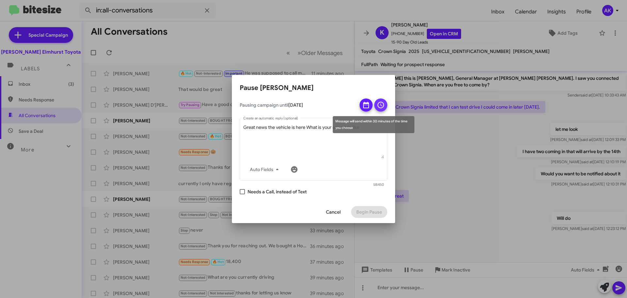
click at [380, 105] on icon at bounding box center [381, 105] width 8 height 8
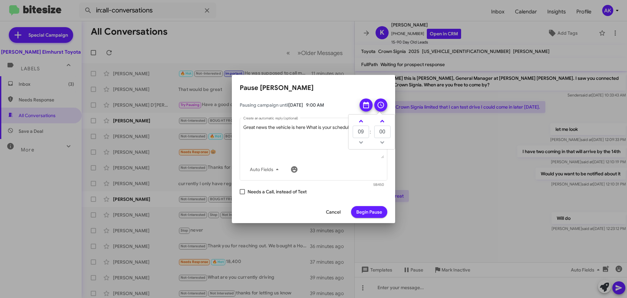
click at [341, 91] on h2 "Pause Kevin Johnston" at bounding box center [314, 88] width 148 height 10
click at [378, 104] on icon at bounding box center [381, 105] width 7 height 7
click at [363, 136] on mat-tooltip-component "Message will send within 30 minutes of the time you choose" at bounding box center [373, 124] width 91 height 26
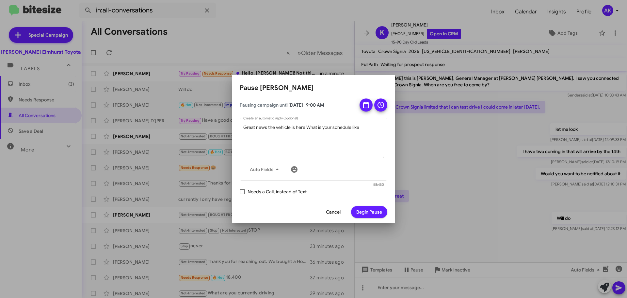
click at [361, 208] on span "Begin Pause" at bounding box center [369, 212] width 26 height 12
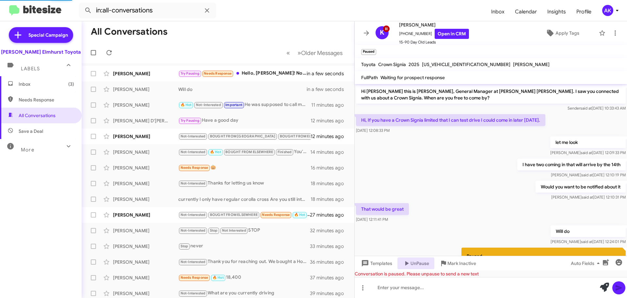
scroll to position [58, 0]
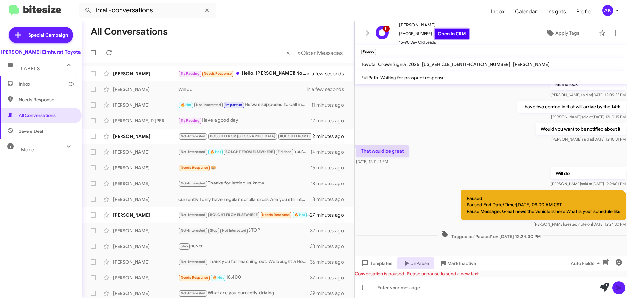
click at [438, 31] on link "Open in CRM" at bounding box center [452, 34] width 34 height 10
